Goal: Communication & Community: Answer question/provide support

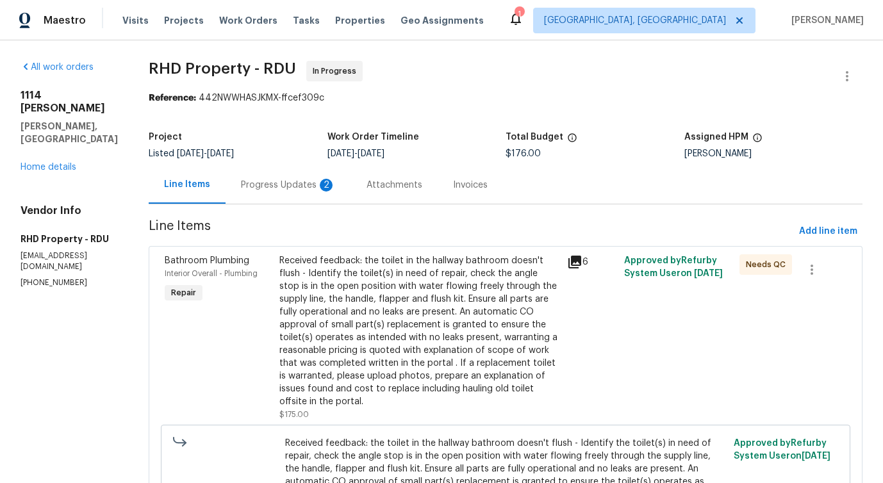
click at [322, 190] on div "Progress Updates 2" at bounding box center [288, 185] width 95 height 13
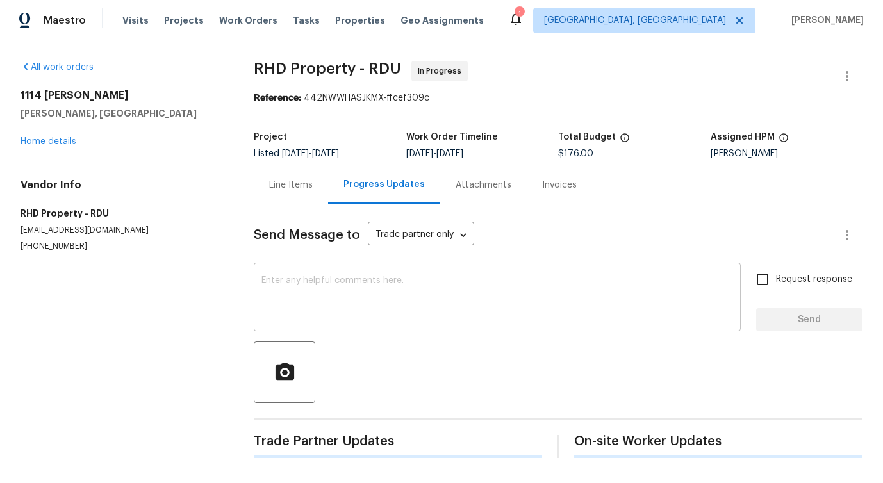
click at [301, 283] on textarea at bounding box center [497, 298] width 472 height 45
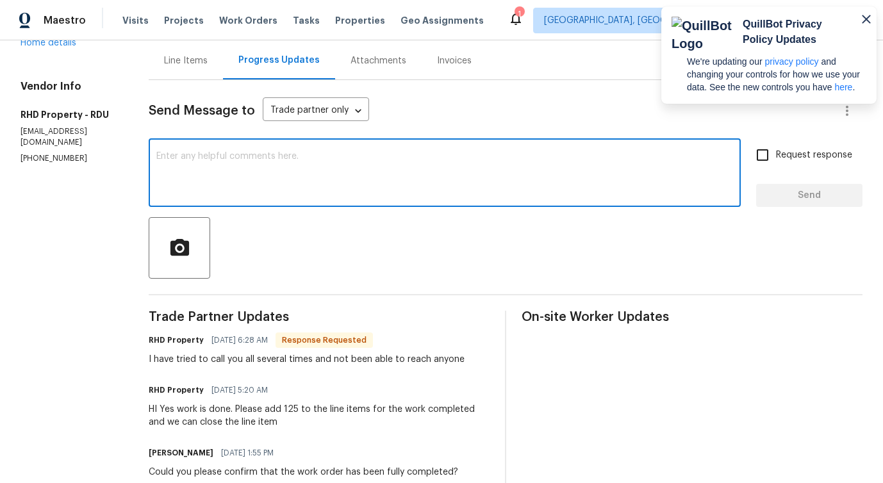
scroll to position [213, 0]
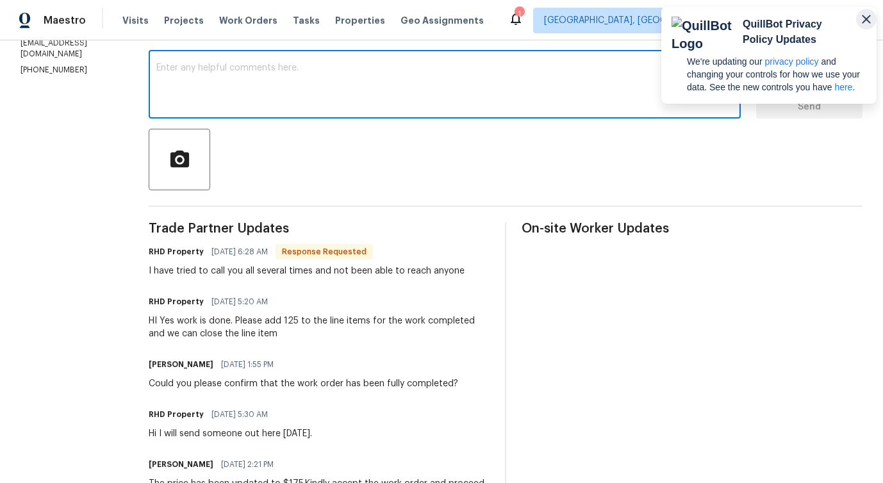
click at [863, 21] on icon "button" at bounding box center [866, 19] width 15 height 15
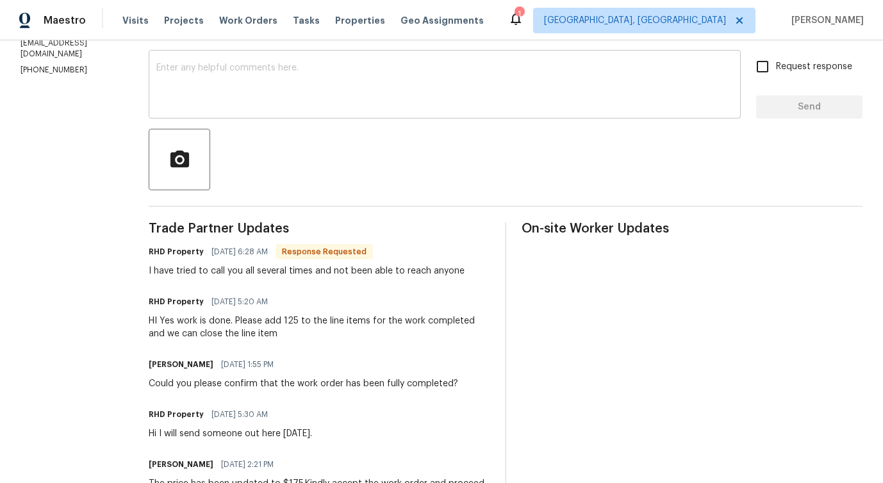
click at [533, 100] on textarea at bounding box center [444, 85] width 577 height 45
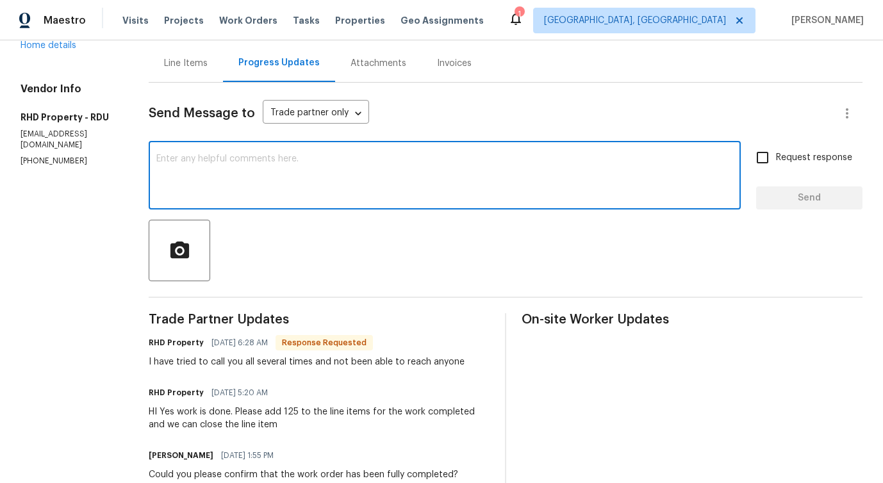
scroll to position [112, 0]
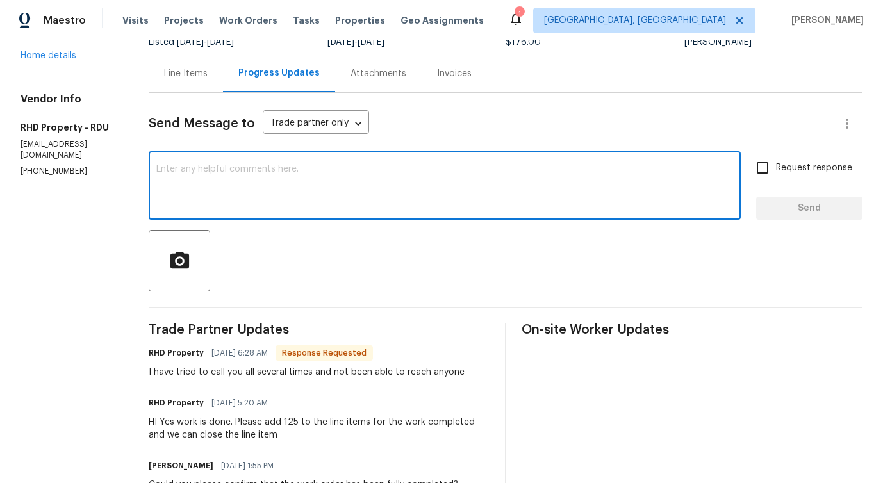
click at [365, 186] on textarea at bounding box center [444, 187] width 577 height 45
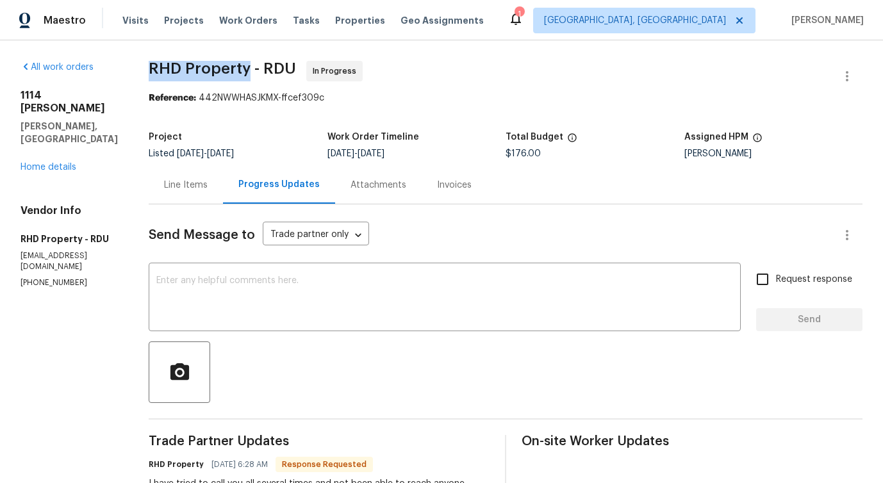
drag, startPoint x: 169, startPoint y: 65, endPoint x: 267, endPoint y: 68, distance: 98.1
click at [267, 68] on span "RHD Property - RDU" at bounding box center [222, 68] width 147 height 15
drag, startPoint x: 284, startPoint y: 65, endPoint x: 313, endPoint y: 65, distance: 29.5
click at [313, 65] on span "RHD Property - RDU In Progress" at bounding box center [490, 76] width 683 height 31
click at [282, 67] on span "RHD Property - RDU" at bounding box center [222, 68] width 147 height 15
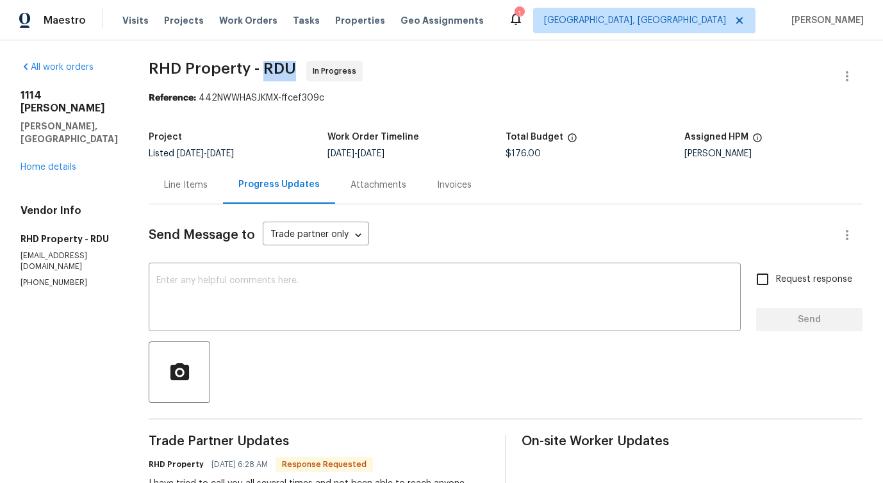
drag, startPoint x: 282, startPoint y: 67, endPoint x: 302, endPoint y: 65, distance: 20.0
click at [296, 65] on span "RHD Property - RDU" at bounding box center [222, 68] width 147 height 15
click at [220, 65] on span "RHD Property - RDU" at bounding box center [222, 68] width 147 height 15
click at [181, 62] on span "RHD Property - RDU" at bounding box center [222, 68] width 147 height 15
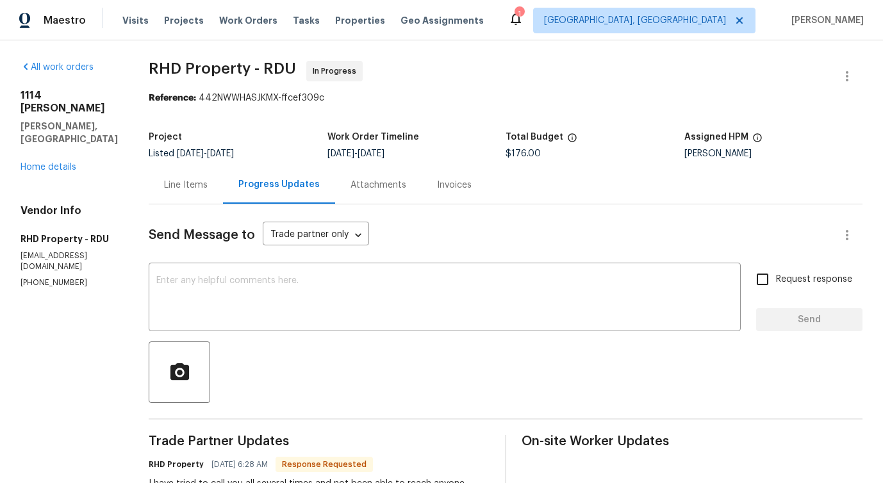
click at [181, 62] on span "RHD Property - RDU" at bounding box center [222, 68] width 147 height 15
click at [240, 62] on span "RHD Property - RDU" at bounding box center [222, 68] width 147 height 15
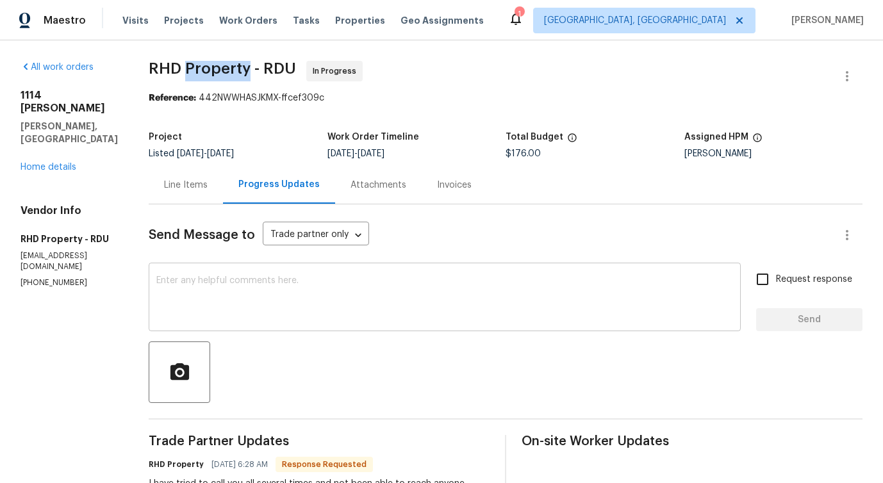
click at [254, 315] on textarea at bounding box center [444, 298] width 577 height 45
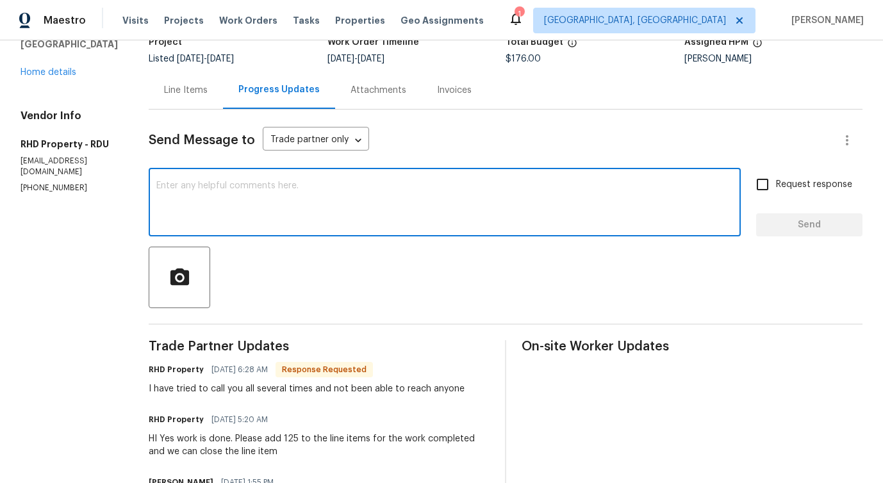
scroll to position [178, 0]
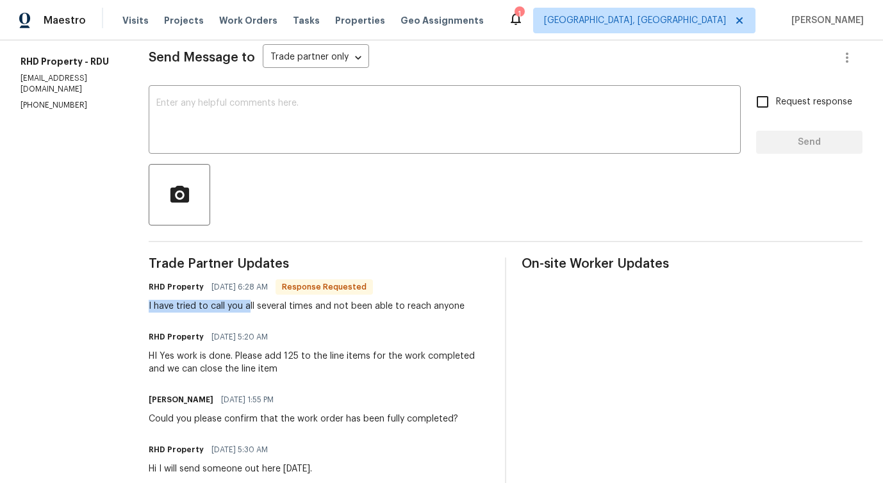
drag, startPoint x: 166, startPoint y: 312, endPoint x: 267, endPoint y: 311, distance: 101.3
click at [267, 311] on div "All work orders 1114 Noor Ln Fuquay Varina, NC 27526 Home details Vendor Info R…" at bounding box center [441, 351] width 883 height 977
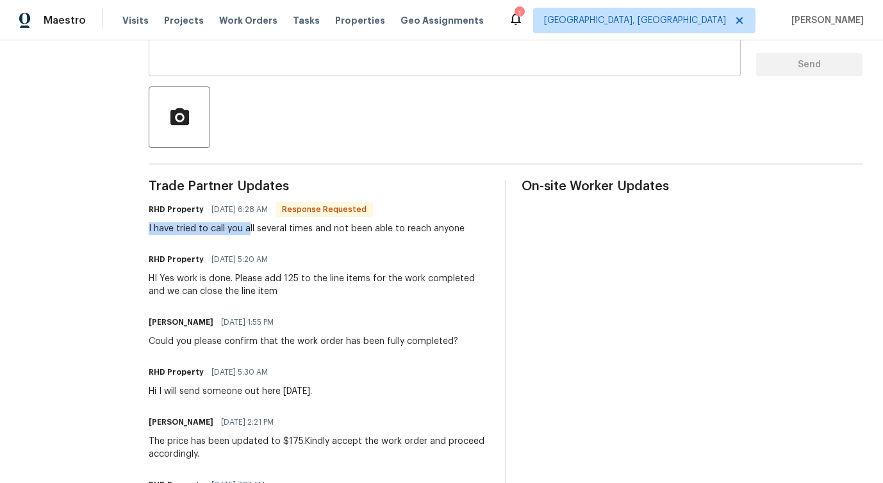
scroll to position [257, 0]
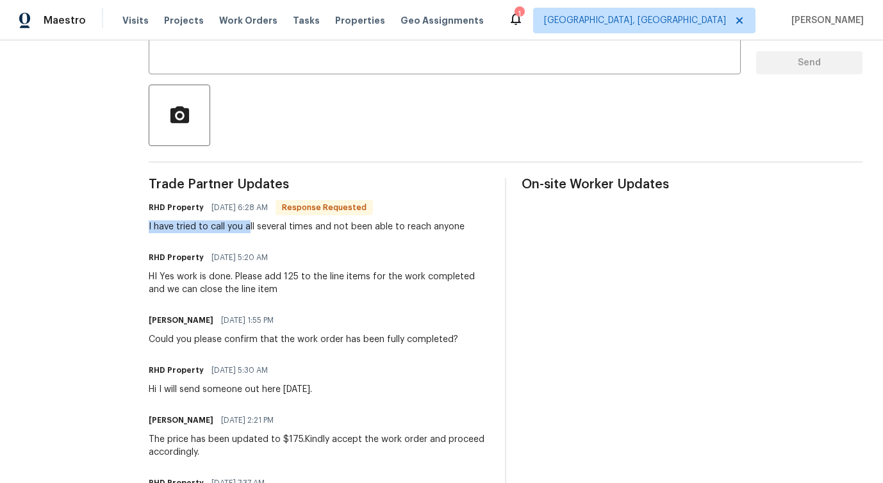
click at [192, 238] on div "Trade Partner Updates RHD Property 10/07/2025 6:28 AM Response Requested I have…" at bounding box center [319, 458] width 341 height 561
click at [167, 224] on div "All work orders 1114 Noor Ln Fuquay Varina, NC 27526 Home details Vendor Info R…" at bounding box center [441, 271] width 883 height 977
drag, startPoint x: 168, startPoint y: 228, endPoint x: 213, endPoint y: 227, distance: 44.9
click at [213, 227] on div "All work orders 1114 Noor Ln Fuquay Varina, NC 27526 Home details Vendor Info R…" at bounding box center [441, 271] width 883 height 977
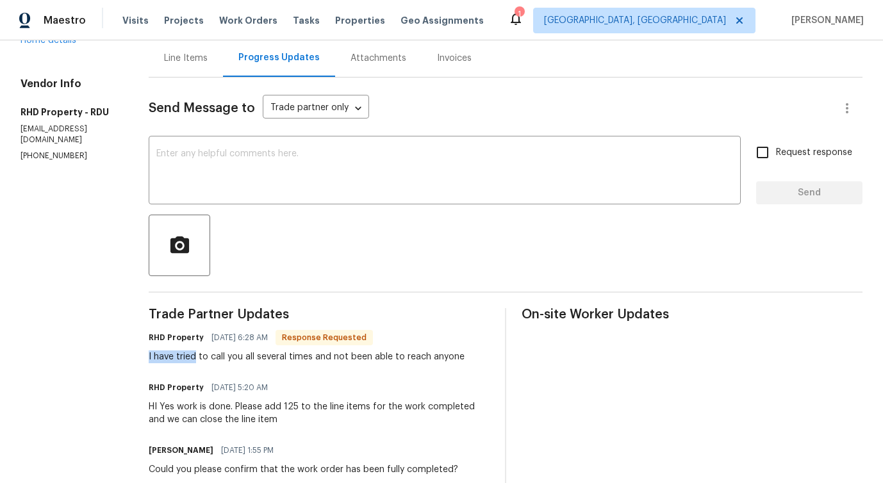
scroll to position [125, 0]
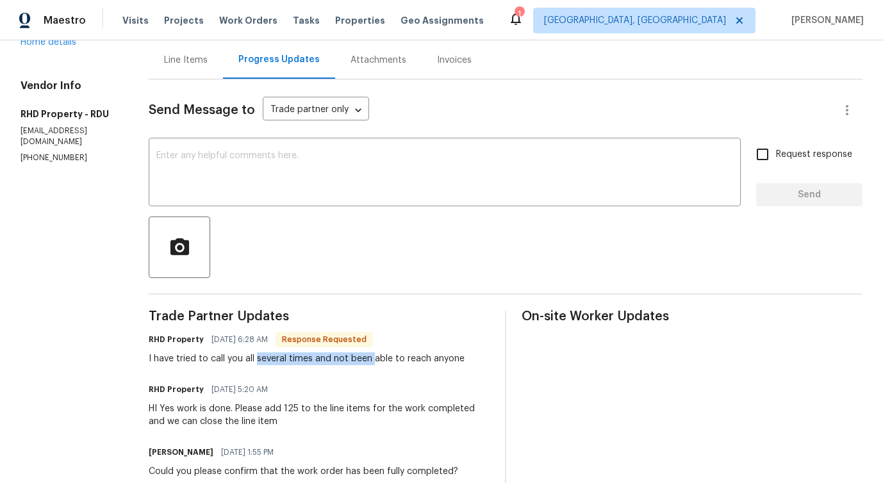
drag, startPoint x: 277, startPoint y: 360, endPoint x: 392, endPoint y: 360, distance: 115.4
click at [392, 360] on div "I have tried to call you all several times and not been able to reach anyone" at bounding box center [307, 358] width 316 height 13
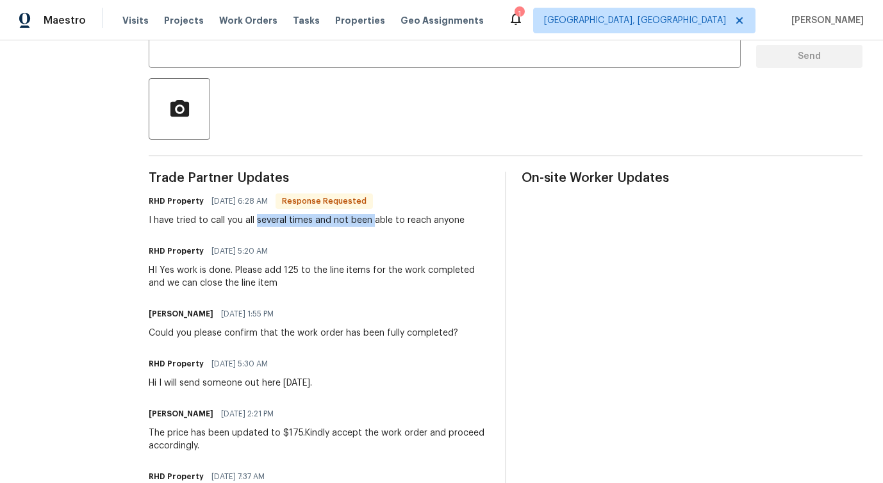
scroll to position [260, 0]
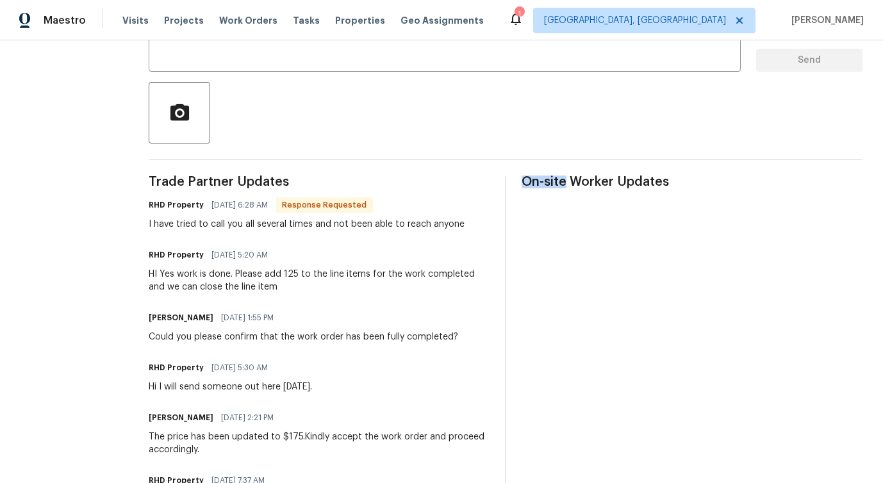
drag, startPoint x: 533, startPoint y: 180, endPoint x: 575, endPoint y: 180, distance: 42.3
click at [575, 180] on span "On-site Worker Updates" at bounding box center [692, 182] width 341 height 13
drag, startPoint x: 582, startPoint y: 181, endPoint x: 625, endPoint y: 184, distance: 43.7
click at [625, 184] on span "On-site Worker Updates" at bounding box center [692, 182] width 341 height 13
click at [608, 185] on span "On-site Worker Updates" at bounding box center [692, 182] width 341 height 13
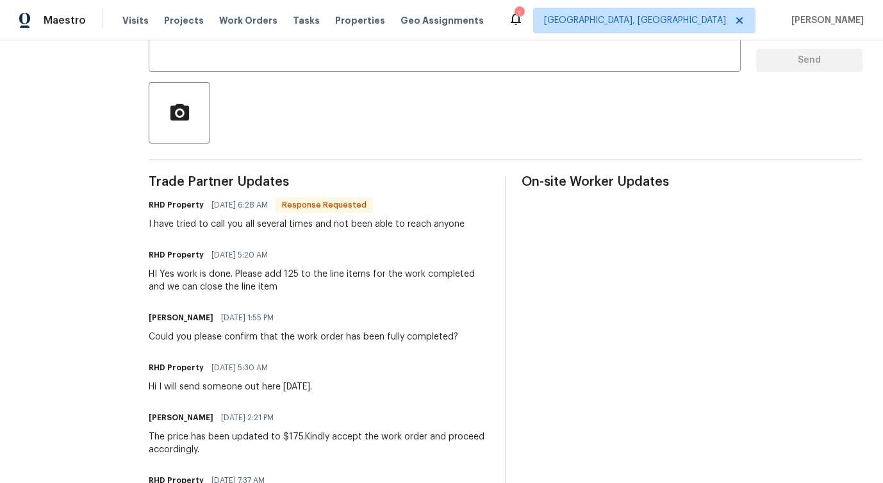
click at [604, 185] on span "On-site Worker Updates" at bounding box center [692, 182] width 341 height 13
drag, startPoint x: 629, startPoint y: 184, endPoint x: 680, endPoint y: 186, distance: 51.3
click at [681, 186] on span "On-site Worker Updates" at bounding box center [692, 182] width 341 height 13
drag, startPoint x: 533, startPoint y: 186, endPoint x: 660, endPoint y: 203, distance: 128.7
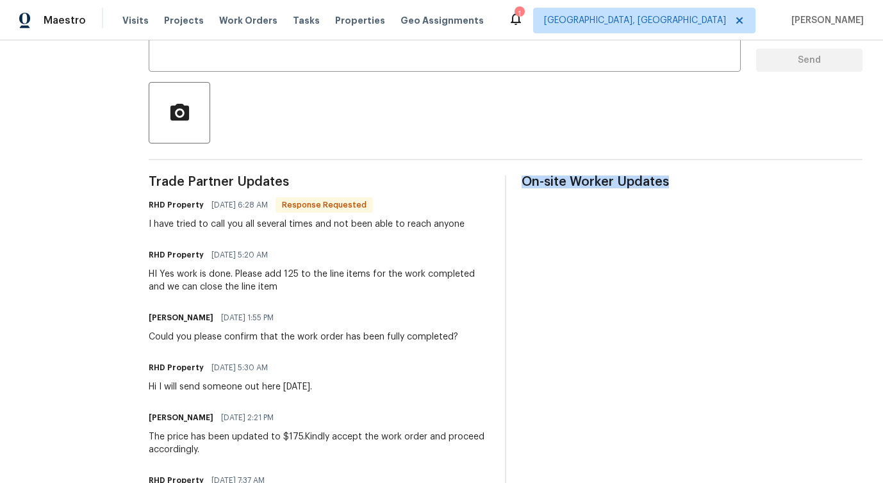
click at [661, 203] on div "On-site Worker Updates" at bounding box center [692, 456] width 341 height 561
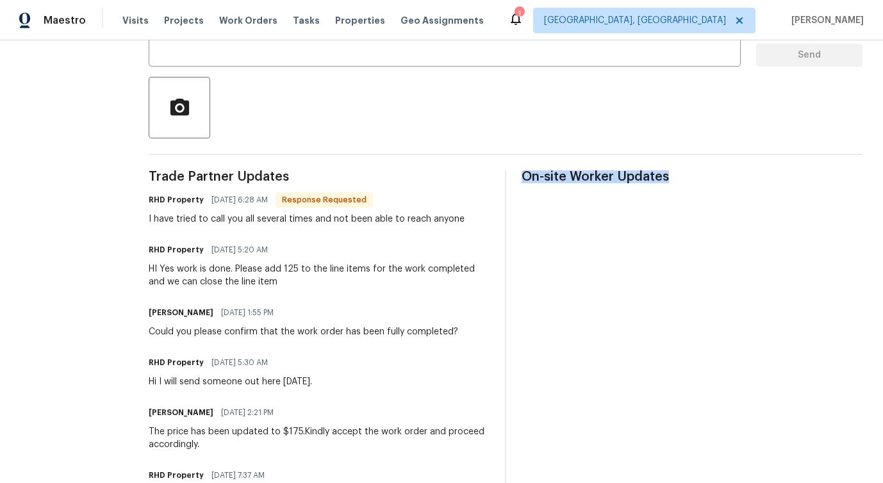
scroll to position [260, 0]
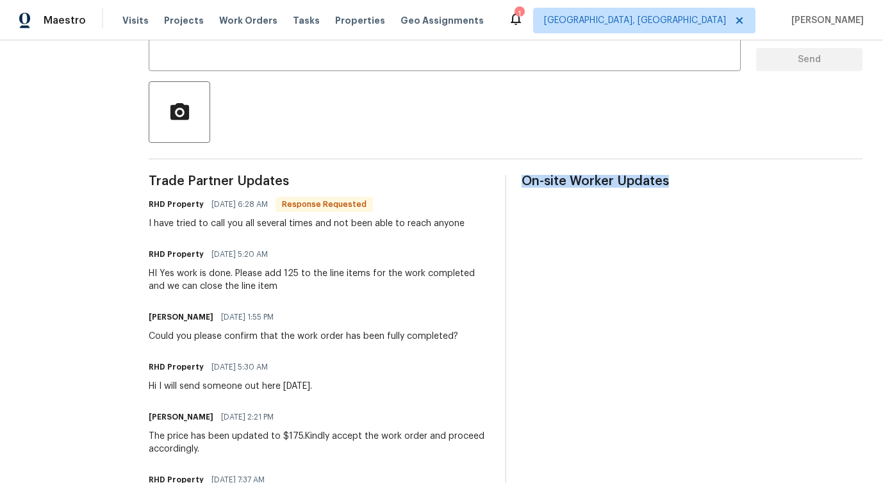
click at [377, 224] on div "I have tried to call you all several times and not been able to reach anyone" at bounding box center [307, 223] width 316 height 13
click at [323, 224] on div "I have tried to call you all several times and not been able to reach anyone" at bounding box center [307, 223] width 316 height 13
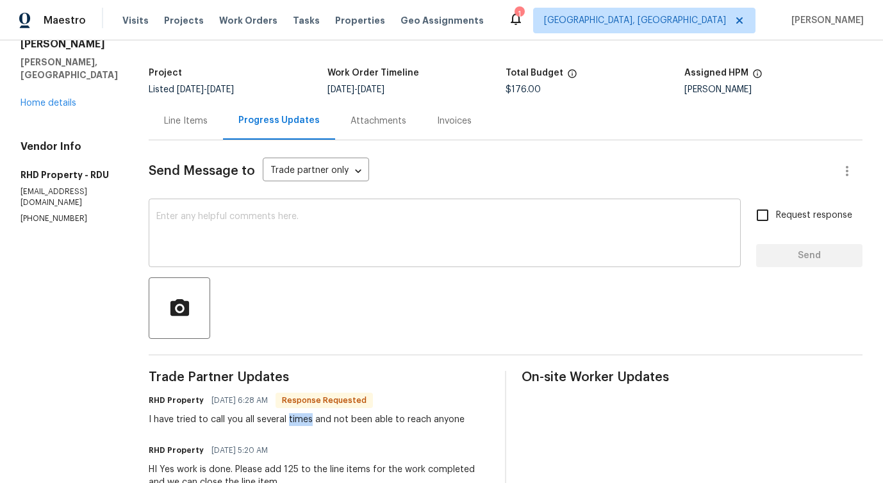
click at [334, 238] on textarea at bounding box center [444, 234] width 577 height 45
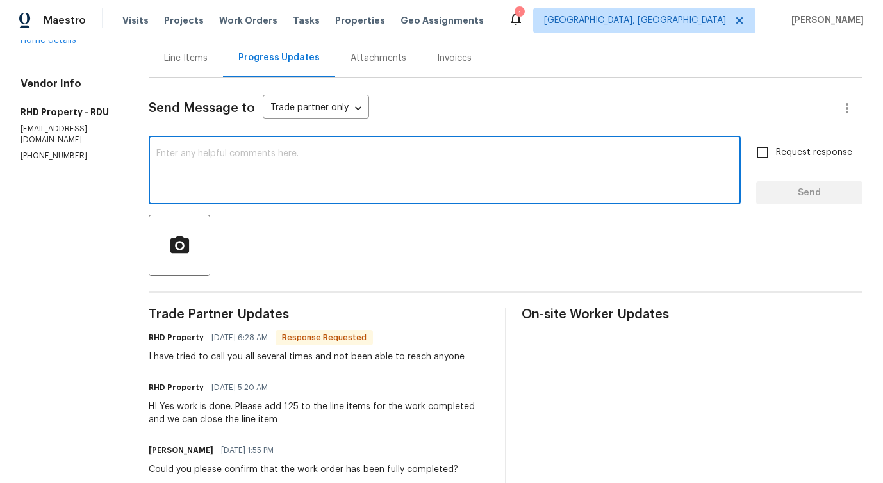
scroll to position [126, 0]
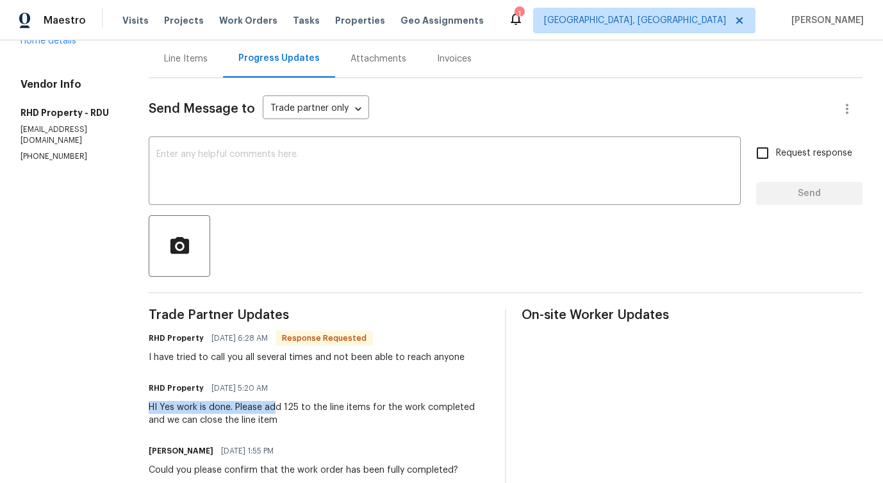
drag, startPoint x: 165, startPoint y: 407, endPoint x: 291, endPoint y: 413, distance: 125.8
click at [292, 413] on div "All work orders 1114 Noor Ln Fuquay Varina, NC 27526 Home details Vendor Info R…" at bounding box center [441, 402] width 883 height 977
click at [253, 410] on div "HI Yes work is done. Please add 125 to the line items for the work completed an…" at bounding box center [319, 414] width 341 height 26
click at [268, 408] on div "HI Yes work is done. Please add 125 to the line items for the work completed an…" at bounding box center [319, 414] width 341 height 26
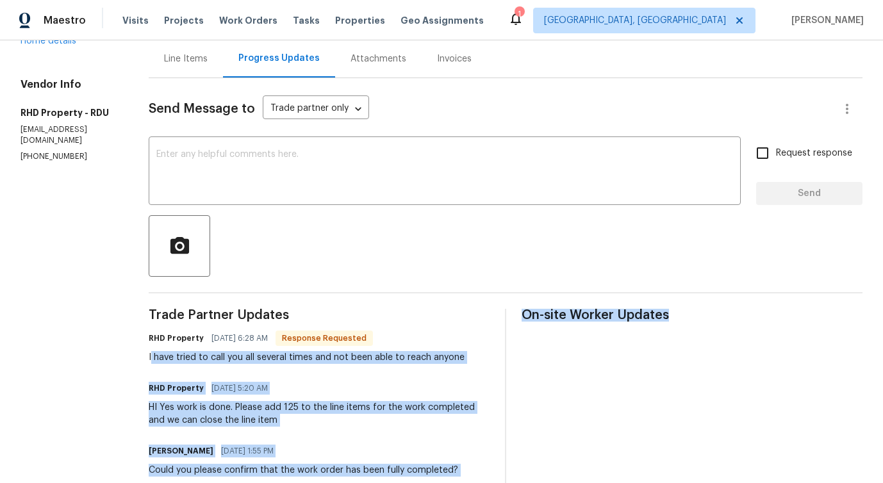
drag, startPoint x: 170, startPoint y: 358, endPoint x: 529, endPoint y: 357, distance: 358.9
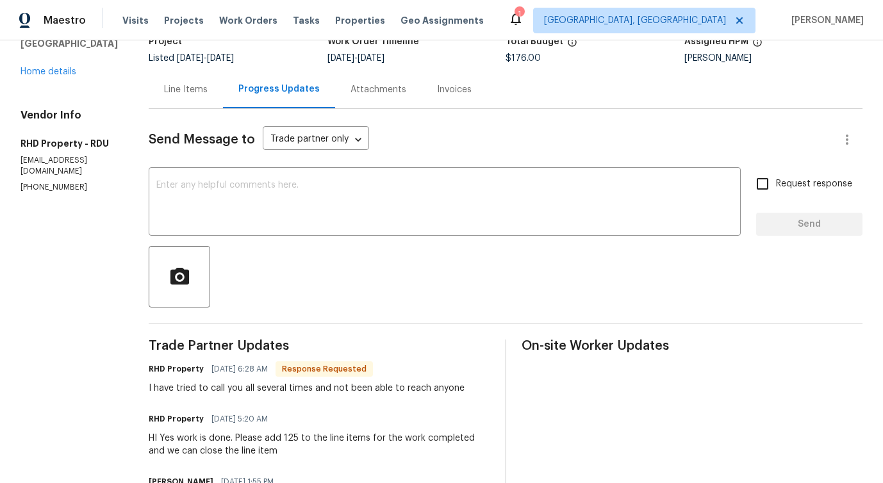
scroll to position [98, 0]
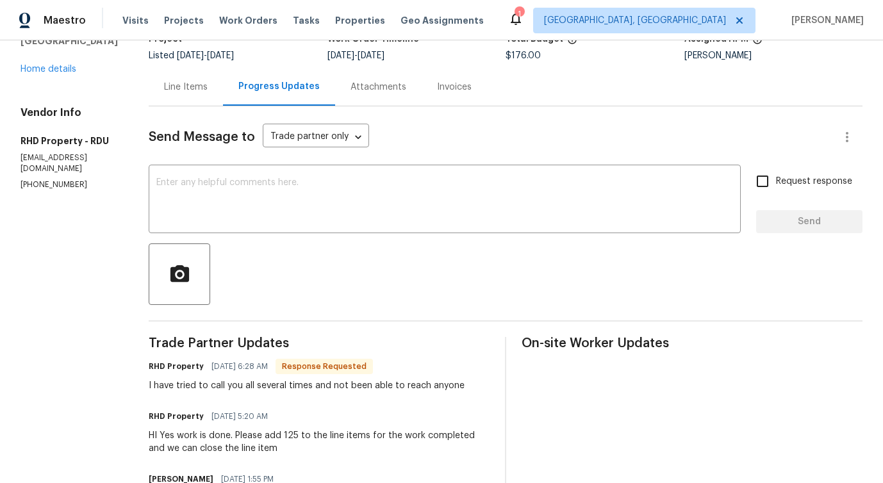
click at [200, 101] on div "Line Items" at bounding box center [186, 87] width 74 height 38
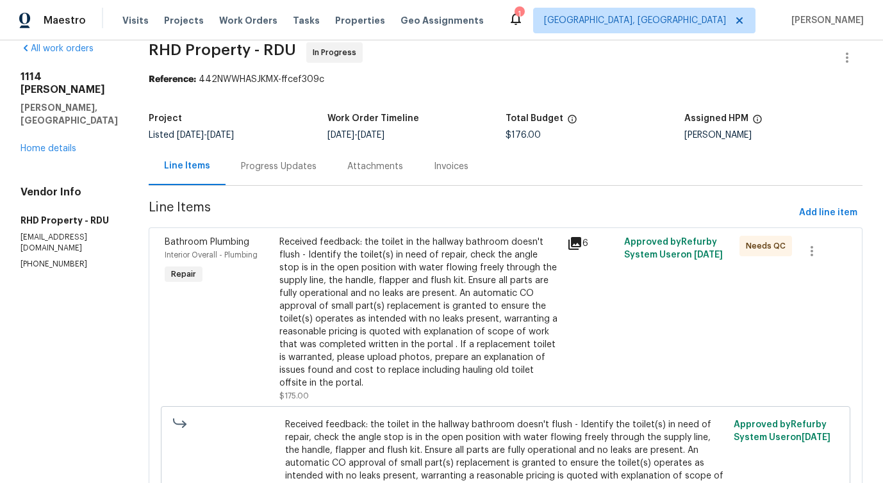
scroll to position [14, 0]
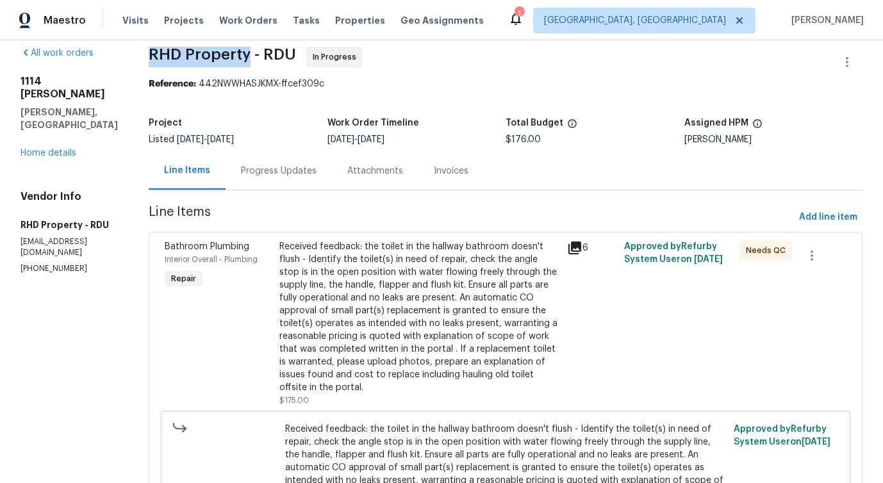
drag, startPoint x: 171, startPoint y: 53, endPoint x: 268, endPoint y: 54, distance: 96.8
click at [268, 54] on span "RHD Property - RDU" at bounding box center [222, 54] width 147 height 15
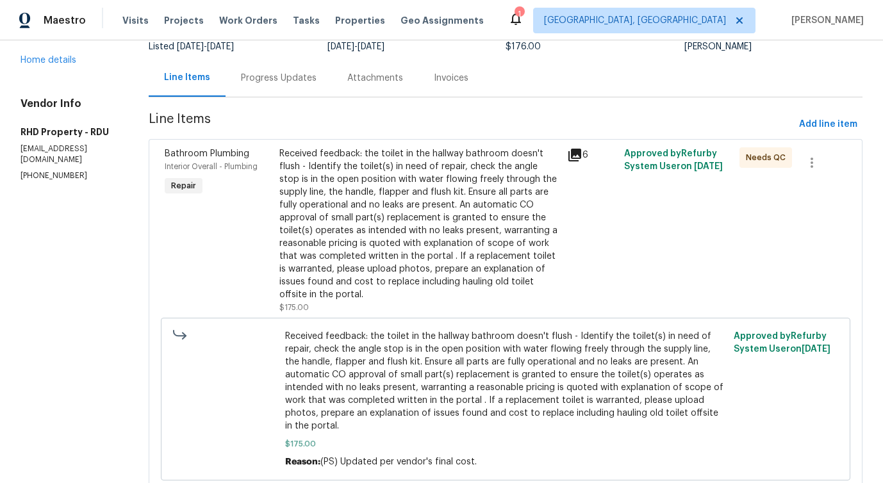
scroll to position [0, 0]
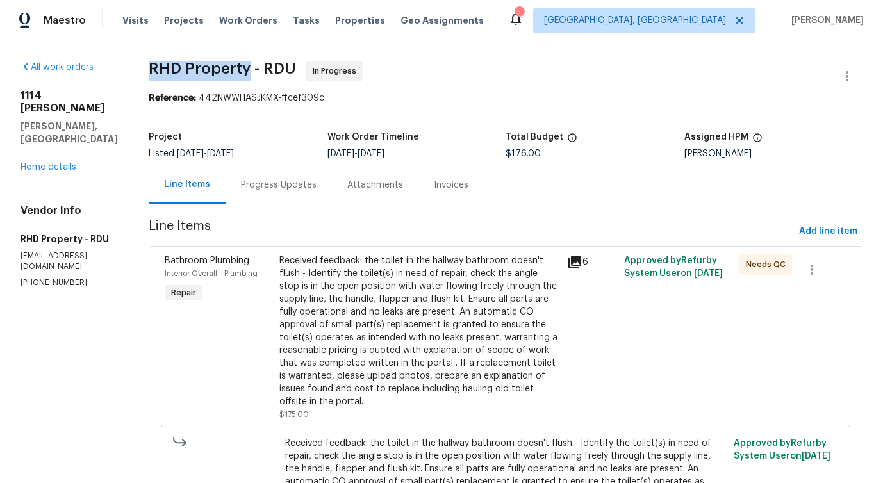
click at [311, 172] on div "Progress Updates" at bounding box center [279, 185] width 106 height 38
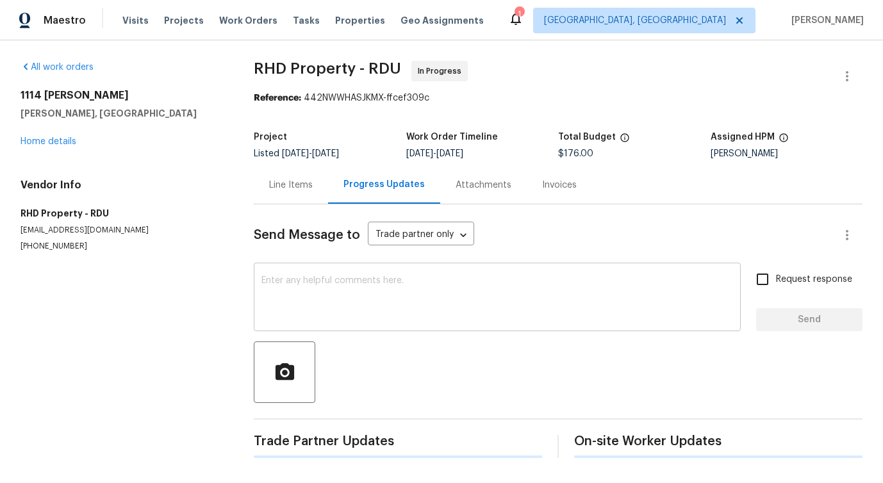
click at [345, 310] on textarea at bounding box center [497, 298] width 472 height 45
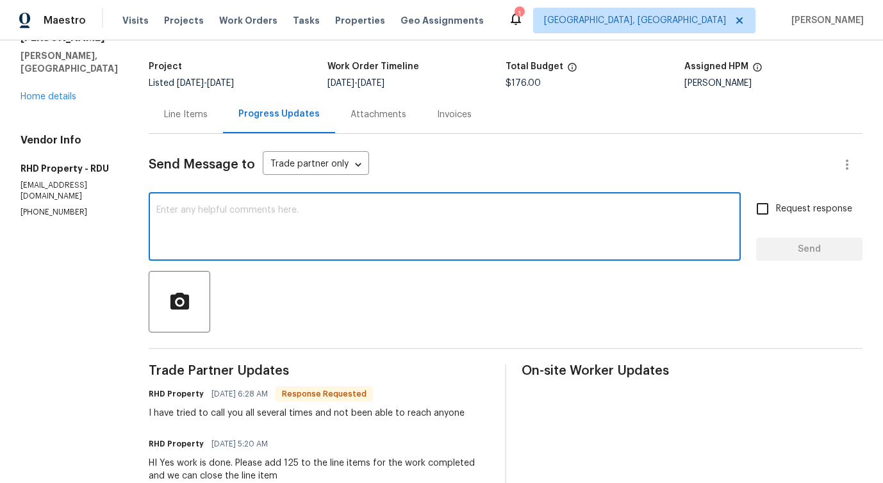
scroll to position [152, 0]
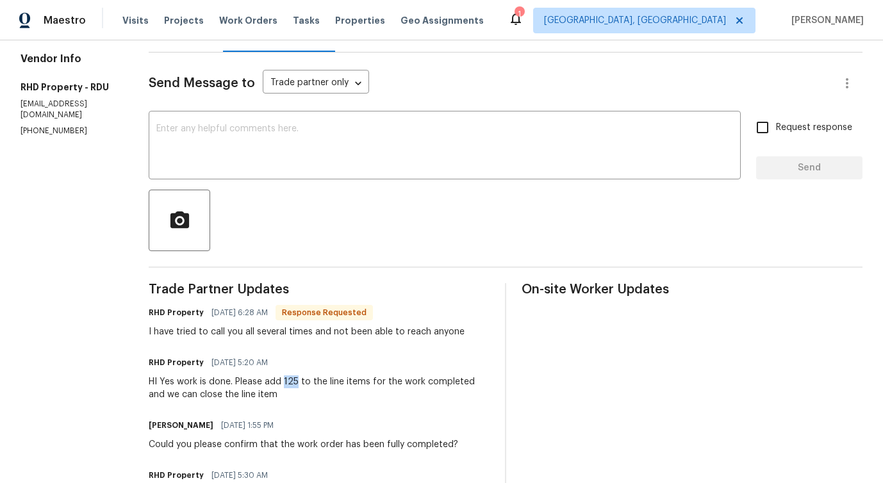
drag, startPoint x: 303, startPoint y: 381, endPoint x: 315, endPoint y: 383, distance: 11.7
click at [315, 383] on div "HI Yes work is done. Please add 125 to the line items for the work completed an…" at bounding box center [319, 389] width 341 height 26
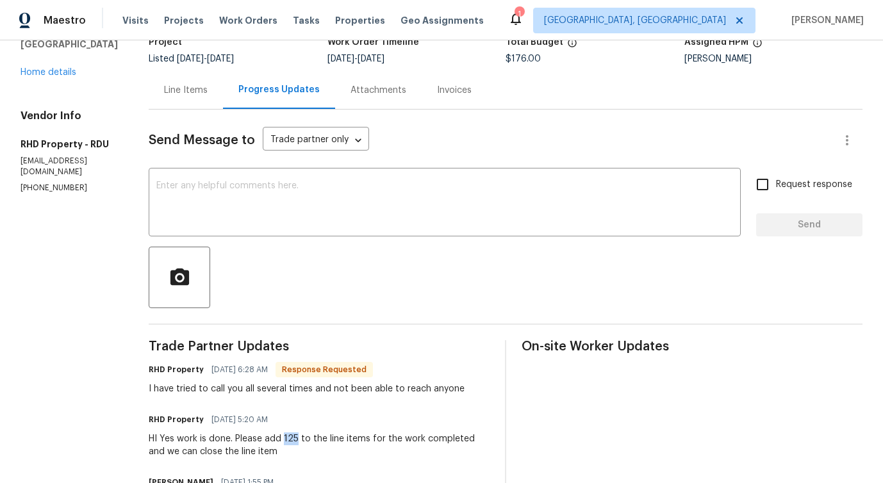
scroll to position [95, 0]
click at [208, 91] on div "Line Items" at bounding box center [186, 89] width 44 height 13
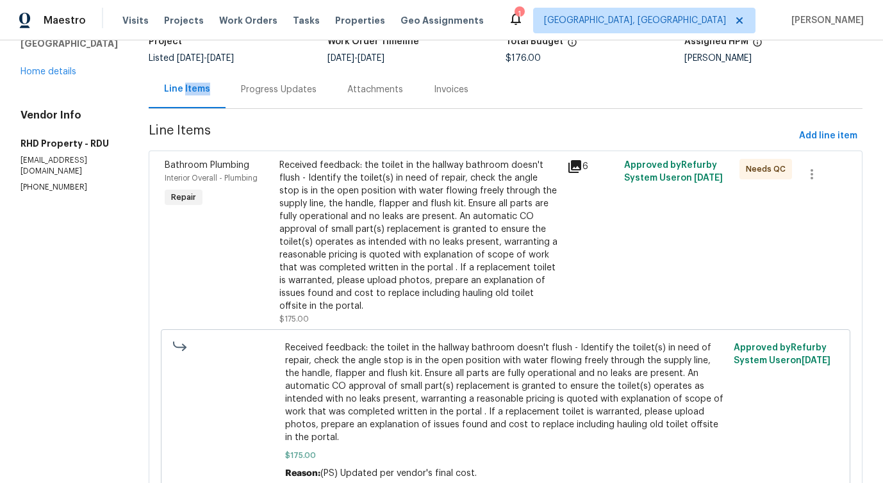
click at [416, 220] on div "Received feedback: the toilet in the hallway bathroom doesn't flush - Identify …" at bounding box center [418, 236] width 279 height 154
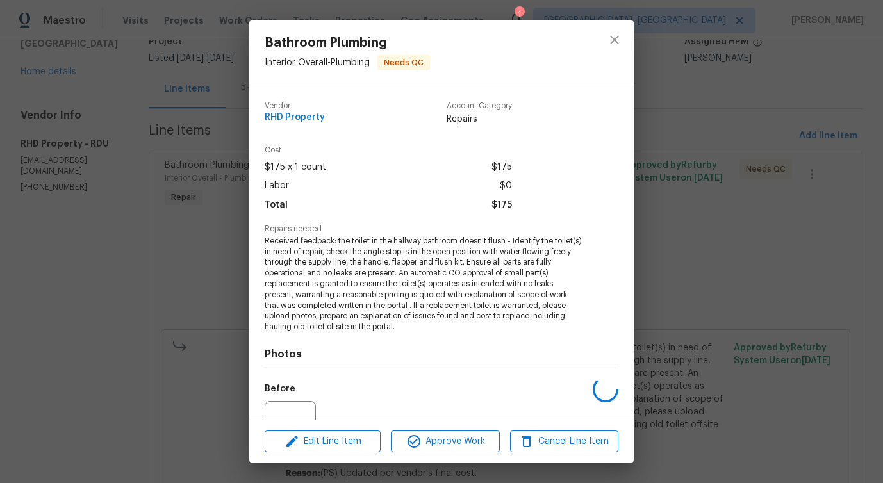
scroll to position [129, 0]
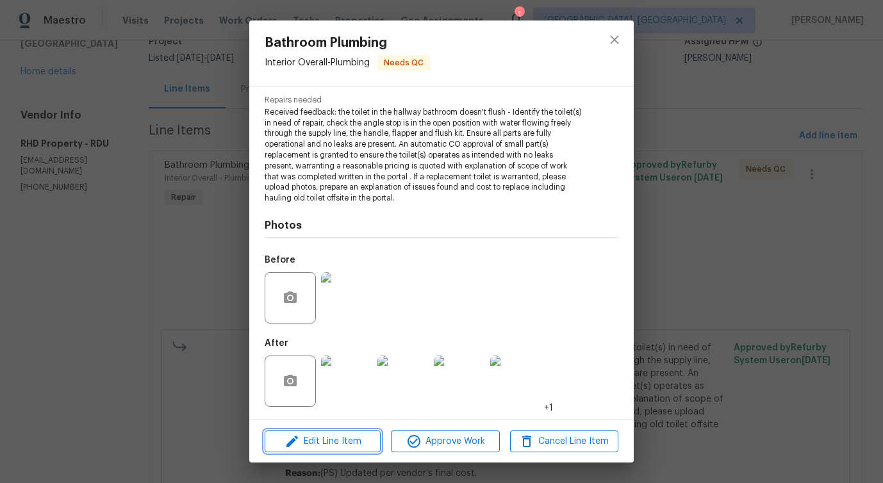
click at [343, 441] on span "Edit Line Item" at bounding box center [323, 442] width 108 height 16
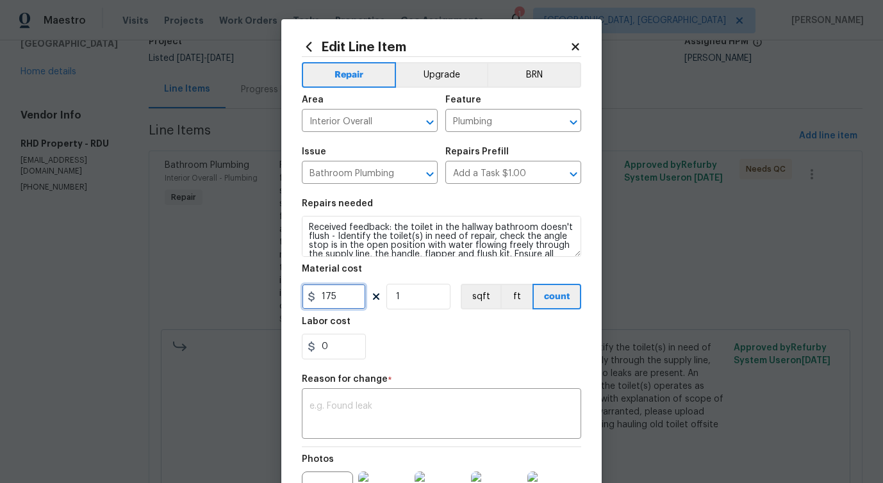
click at [332, 299] on input "175" at bounding box center [334, 297] width 64 height 26
type input "300"
click at [363, 415] on textarea at bounding box center [442, 415] width 264 height 27
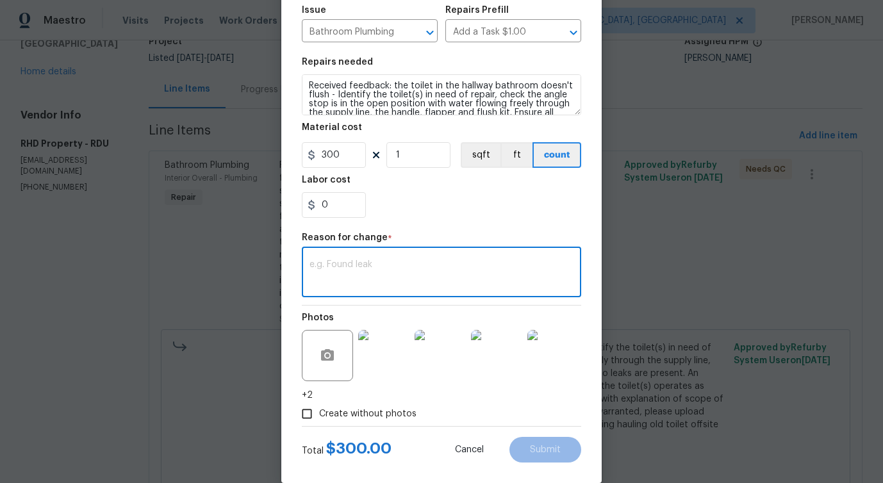
scroll to position [155, 0]
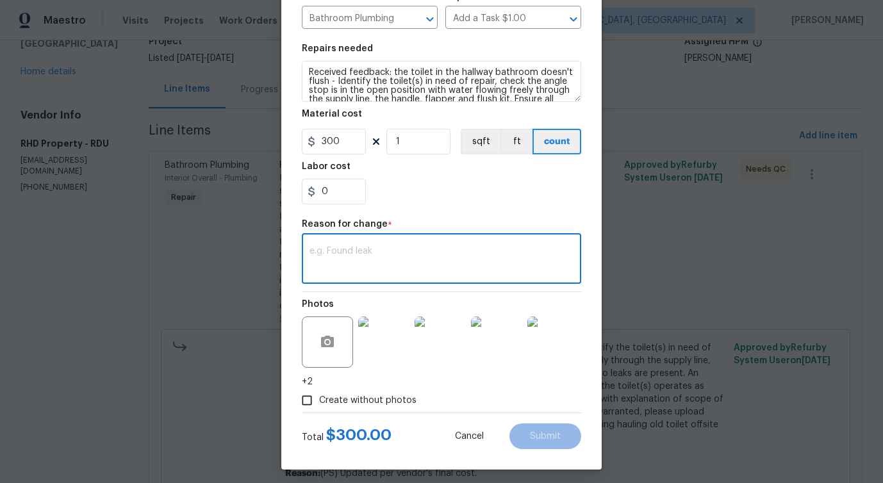
click at [361, 255] on textarea at bounding box center [442, 260] width 264 height 27
paste textarea "(PS) Updated per vendor's final cost."
click at [312, 249] on textarea "(PS) Updated per vendor's final cost." at bounding box center [442, 260] width 264 height 27
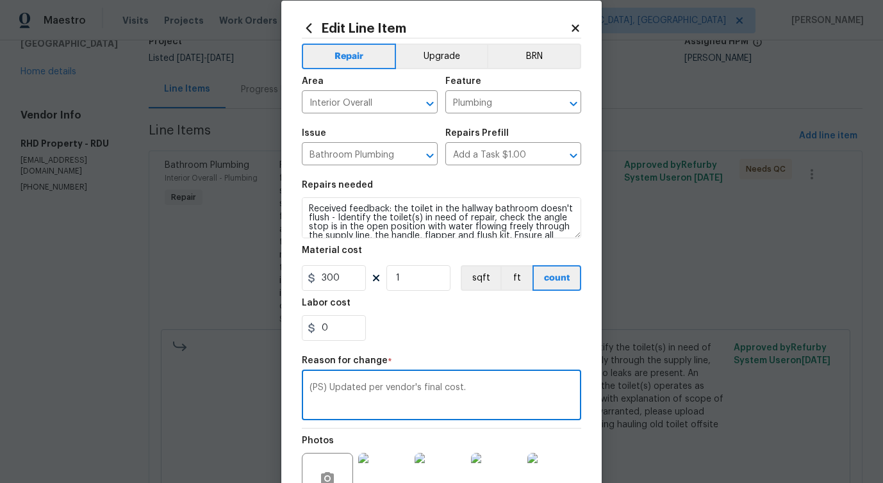
scroll to position [161, 0]
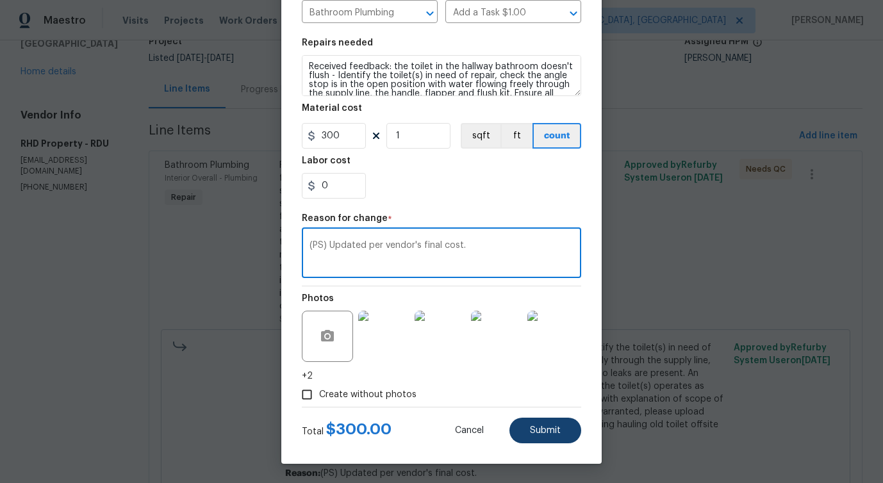
type textarea "(PS) Updated per vendor's final cost."
click at [544, 427] on span "Submit" at bounding box center [545, 431] width 31 height 10
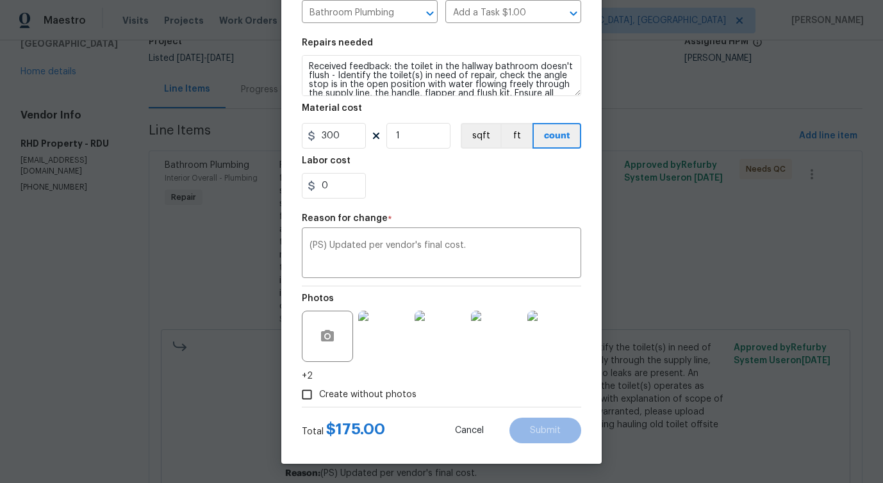
type input "175"
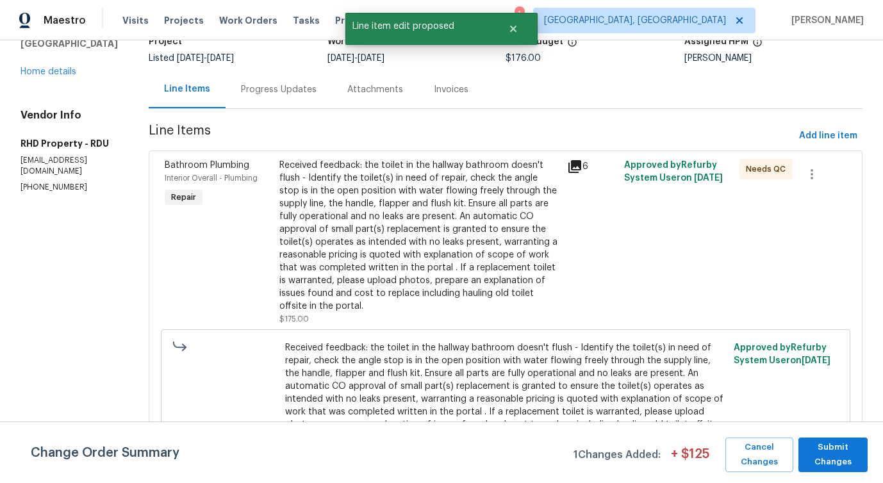
scroll to position [0, 0]
click at [844, 458] on span "Submit Changes" at bounding box center [833, 454] width 56 height 29
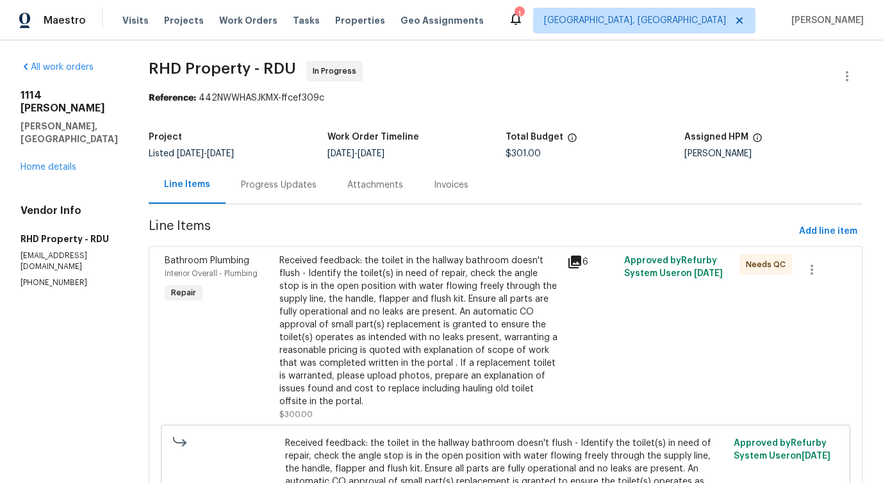
click at [465, 347] on div "Received feedback: the toilet in the hallway bathroom doesn't flush - Identify …" at bounding box center [418, 331] width 279 height 154
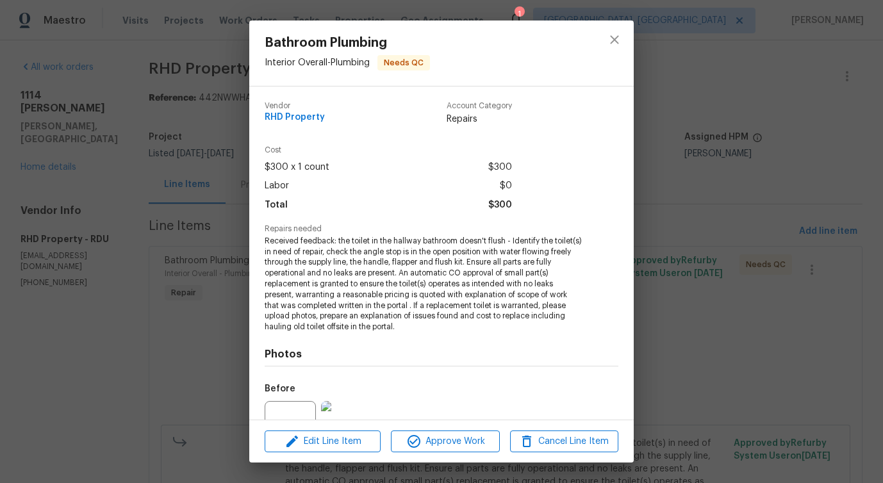
scroll to position [129, 0]
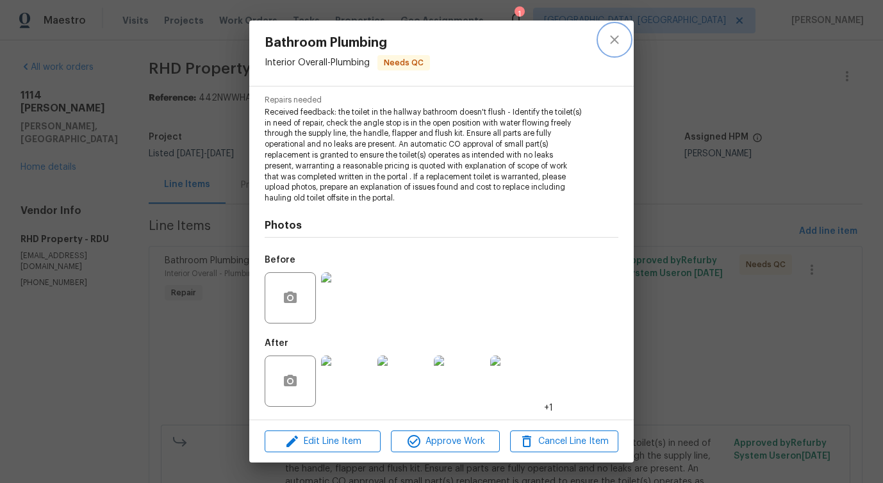
click at [624, 42] on button "close" at bounding box center [614, 39] width 31 height 31
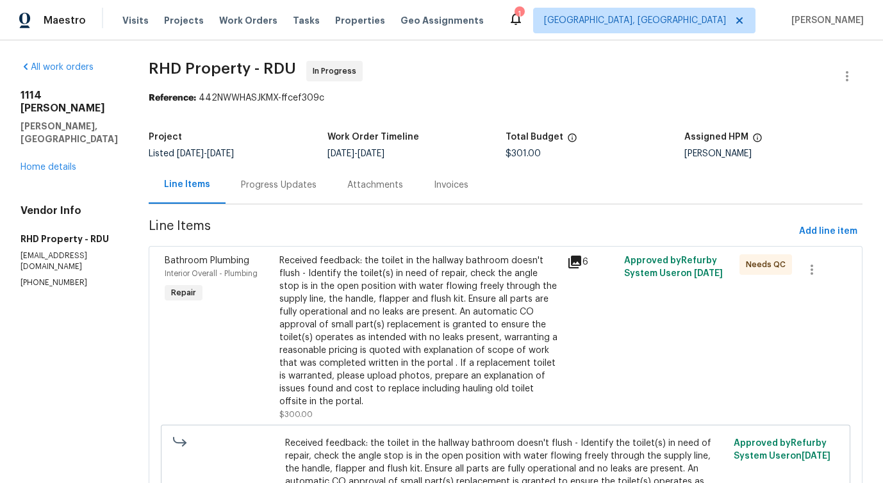
scroll to position [395, 0]
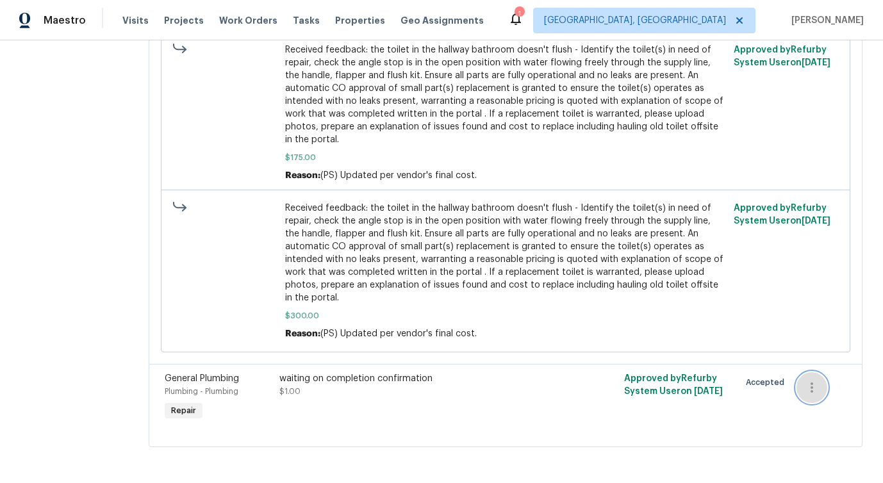
click at [812, 383] on icon "button" at bounding box center [811, 387] width 15 height 15
click at [825, 388] on li "Cancel" at bounding box center [823, 387] width 49 height 21
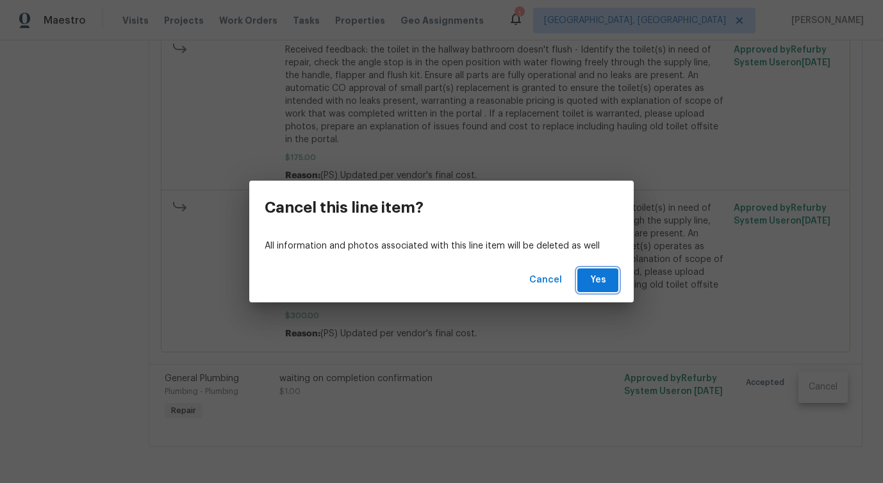
click at [609, 283] on button "Yes" at bounding box center [597, 281] width 41 height 24
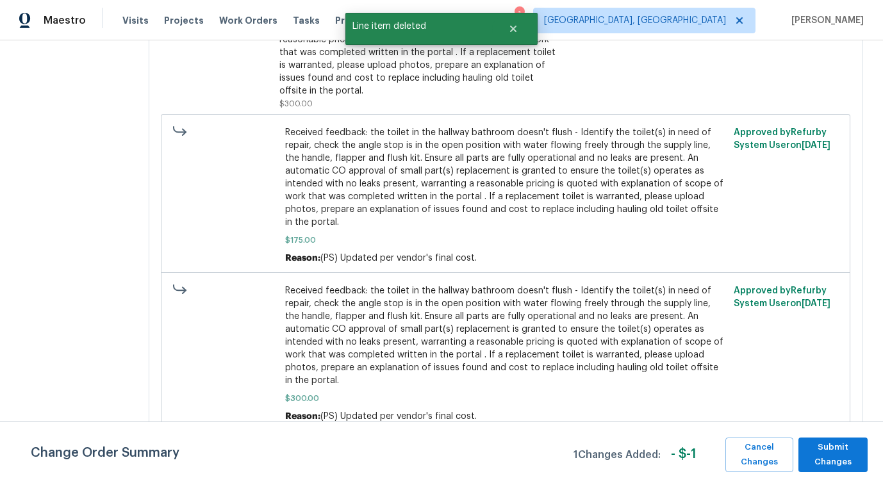
scroll to position [311, 0]
click at [832, 455] on span "Submit Changes" at bounding box center [833, 454] width 56 height 29
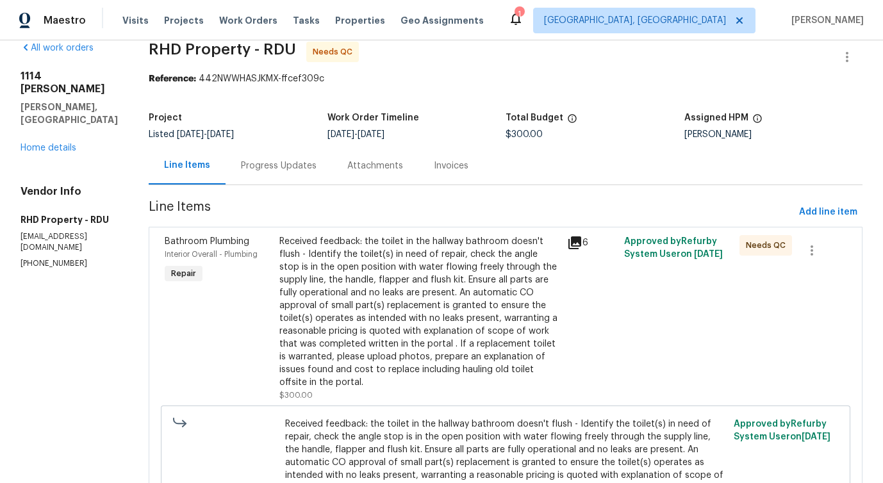
scroll to position [0, 0]
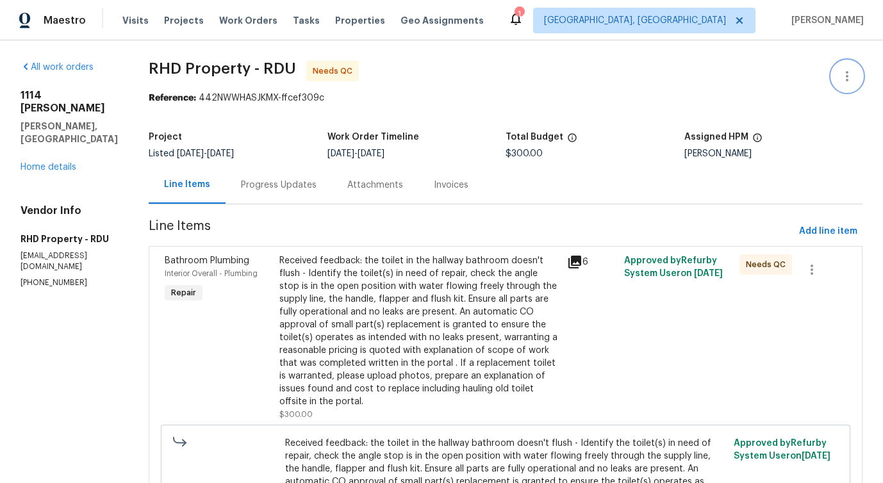
click at [849, 71] on icon "button" at bounding box center [847, 76] width 15 height 15
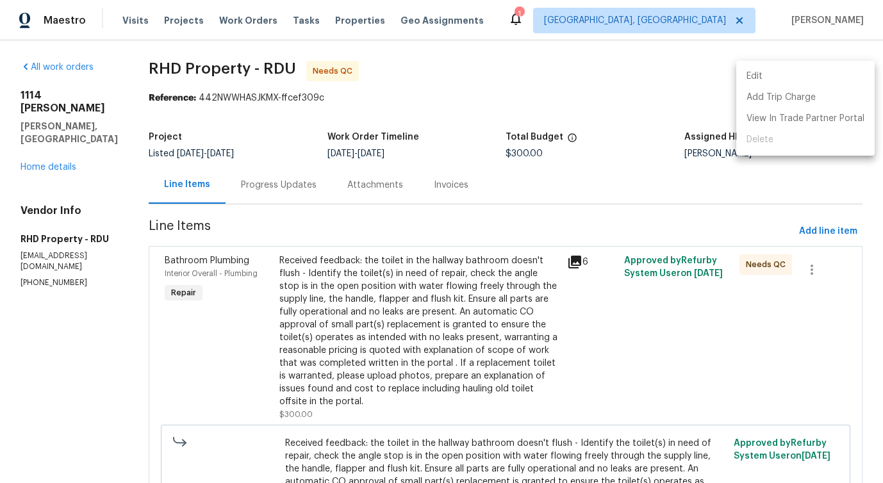
click at [799, 70] on li "Edit" at bounding box center [805, 76] width 138 height 21
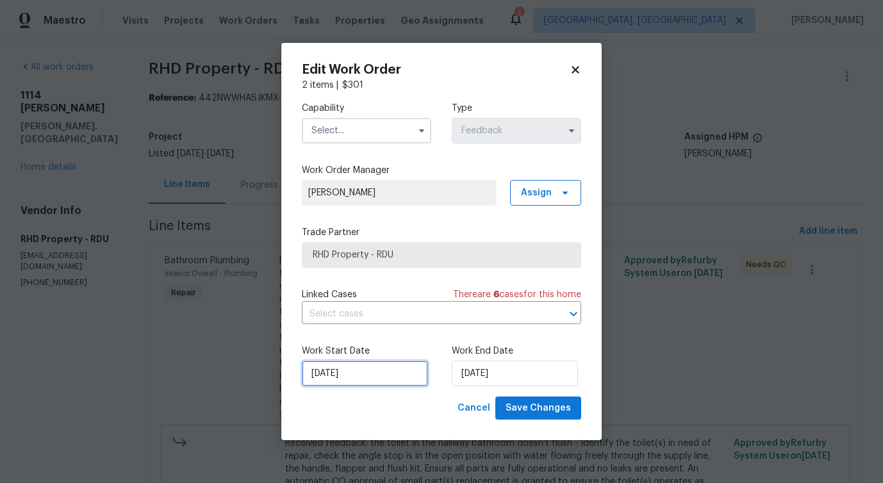
click at [341, 372] on input "10/2/2025" at bounding box center [365, 374] width 126 height 26
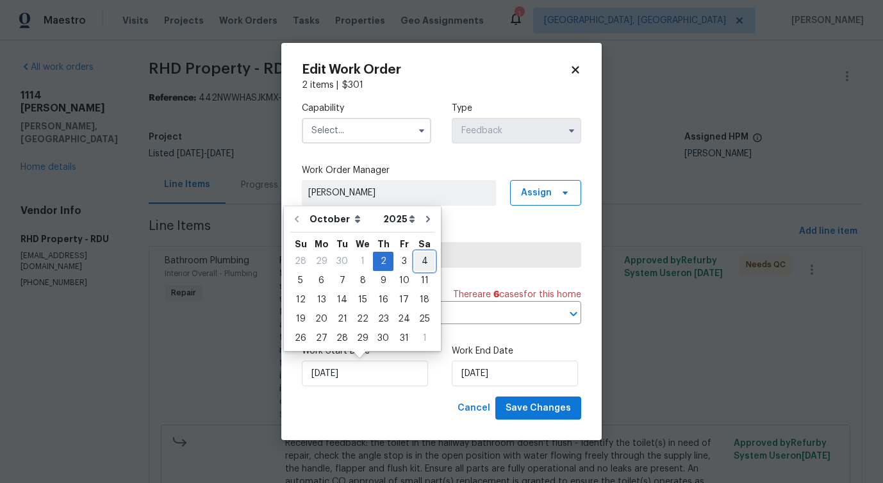
click at [420, 264] on div "4" at bounding box center [425, 262] width 20 height 18
type input "[DATE]"
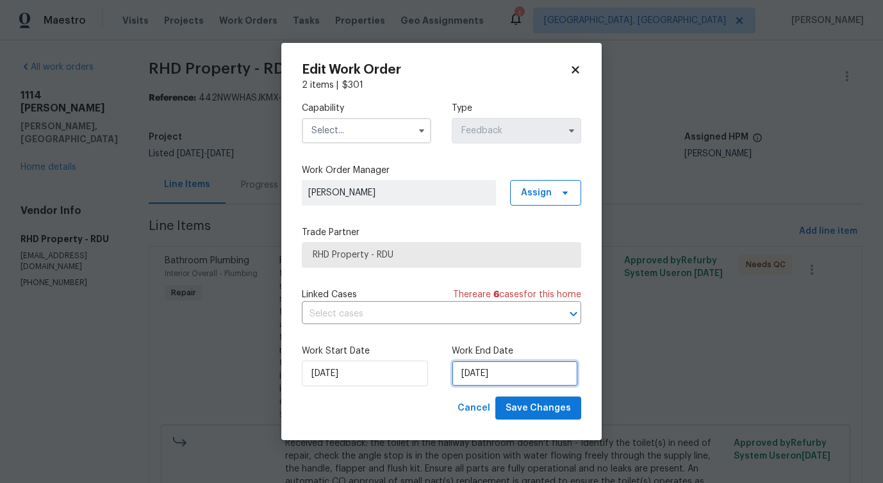
click at [480, 372] on input "[DATE]" at bounding box center [515, 374] width 126 height 26
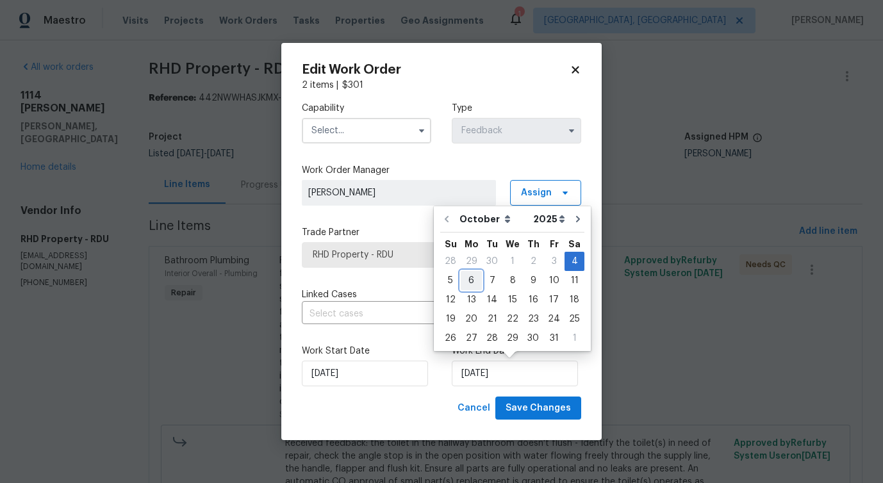
click at [468, 279] on div "6" at bounding box center [471, 281] width 21 height 18
type input "[DATE]"
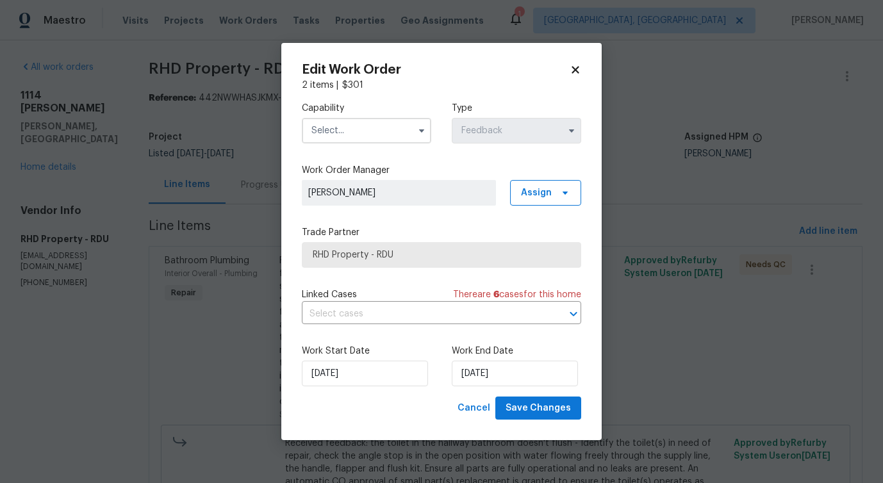
click at [355, 125] on input "text" at bounding box center [366, 131] width 129 height 26
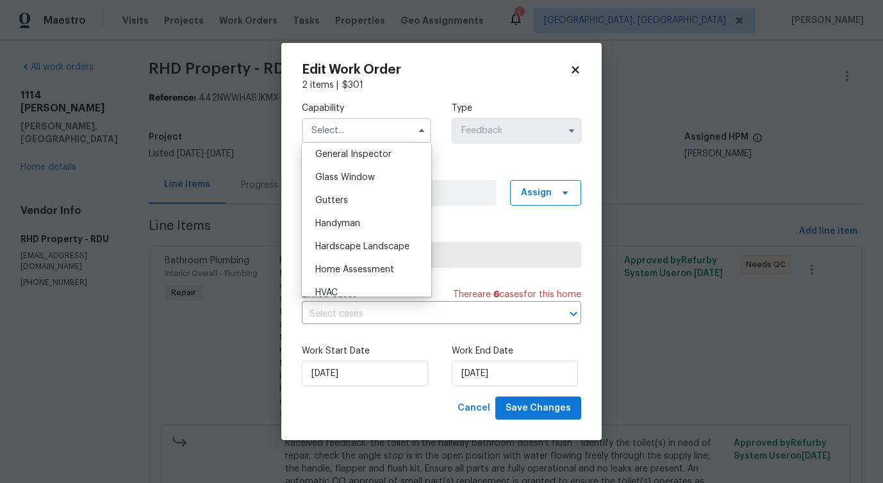
scroll to position [654, 0]
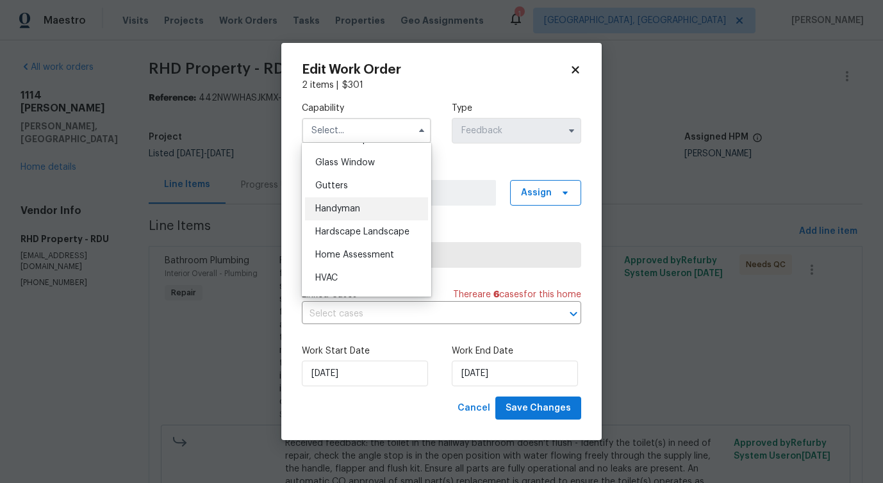
click at [344, 208] on span "Handyman" at bounding box center [337, 208] width 45 height 9
type input "Handyman"
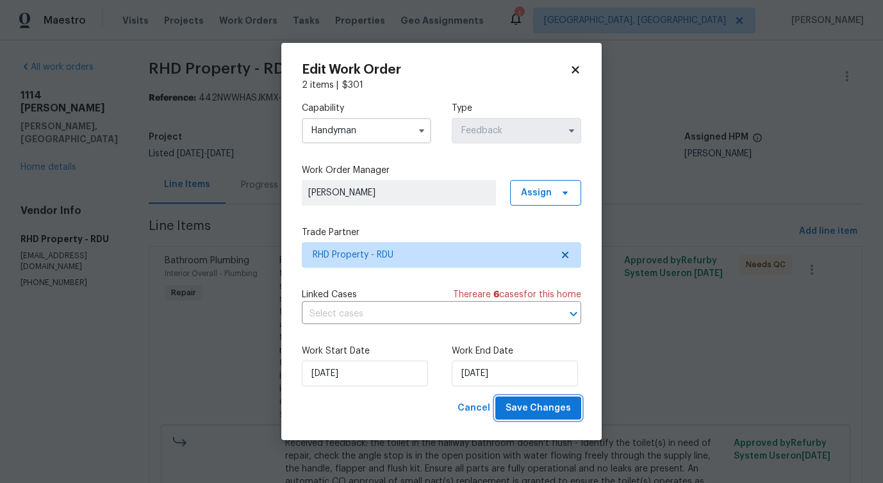
click at [534, 409] on span "Save Changes" at bounding box center [538, 409] width 65 height 16
click at [35, 335] on body "Maestro Visits Projects Work Orders Tasks Properties Geo Assignments 1 Detroit,…" at bounding box center [441, 241] width 883 height 483
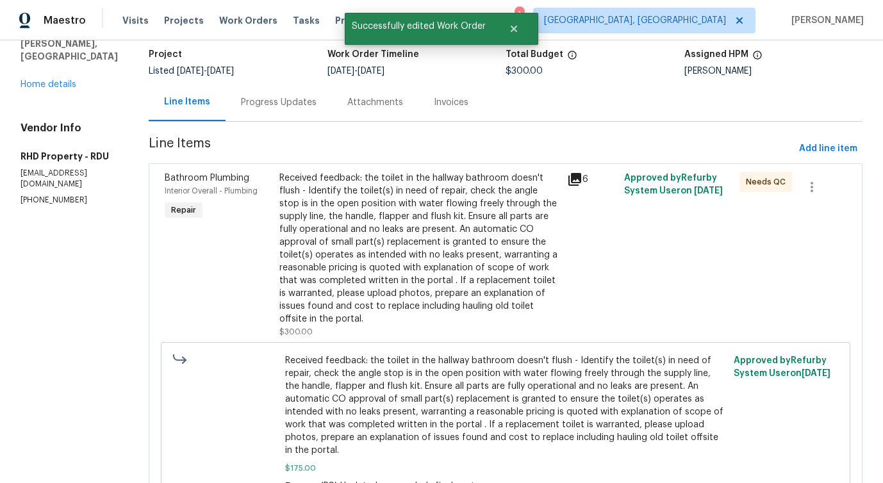
scroll to position [0, 0]
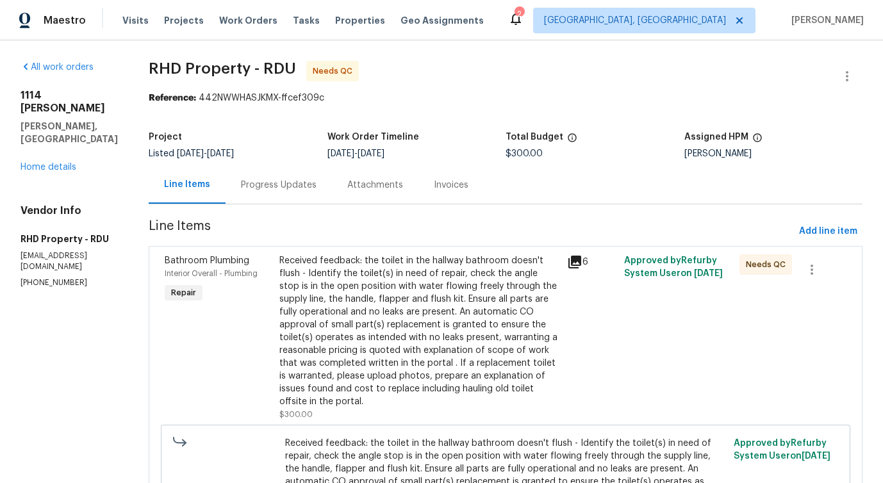
click at [348, 365] on div "Received feedback: the toilet in the hallway bathroom doesn't flush - Identify …" at bounding box center [418, 331] width 279 height 154
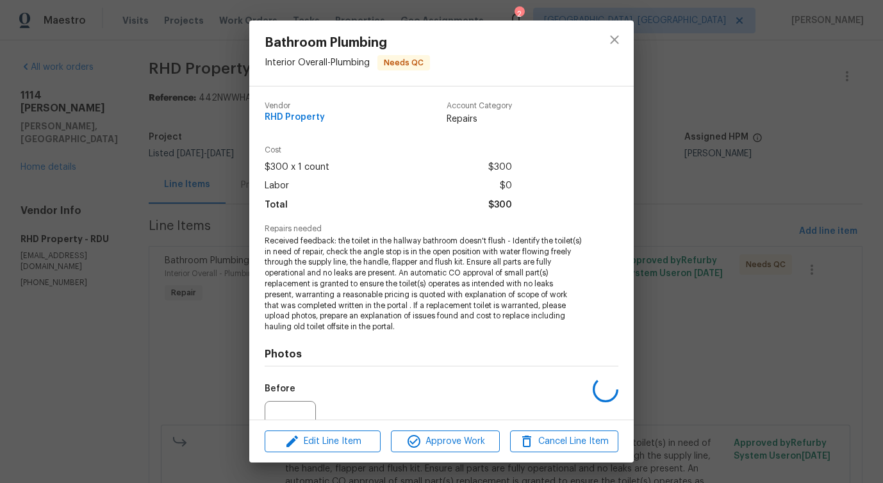
scroll to position [129, 0]
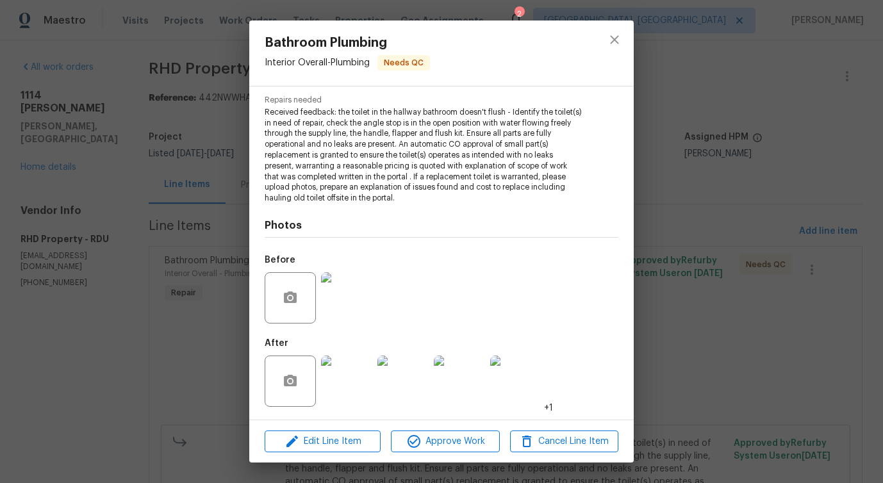
click at [600, 47] on div at bounding box center [614, 53] width 38 height 65
click at [611, 42] on icon "close" at bounding box center [614, 39] width 15 height 15
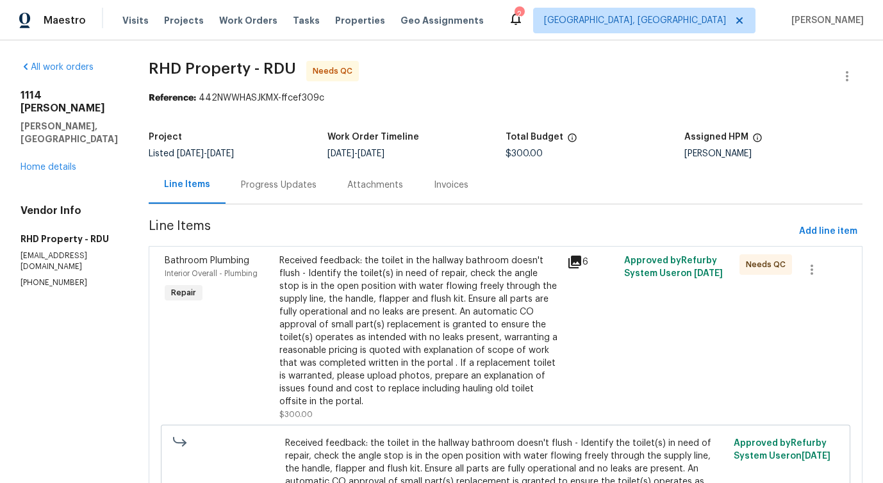
click at [286, 194] on div "Progress Updates" at bounding box center [279, 185] width 106 height 38
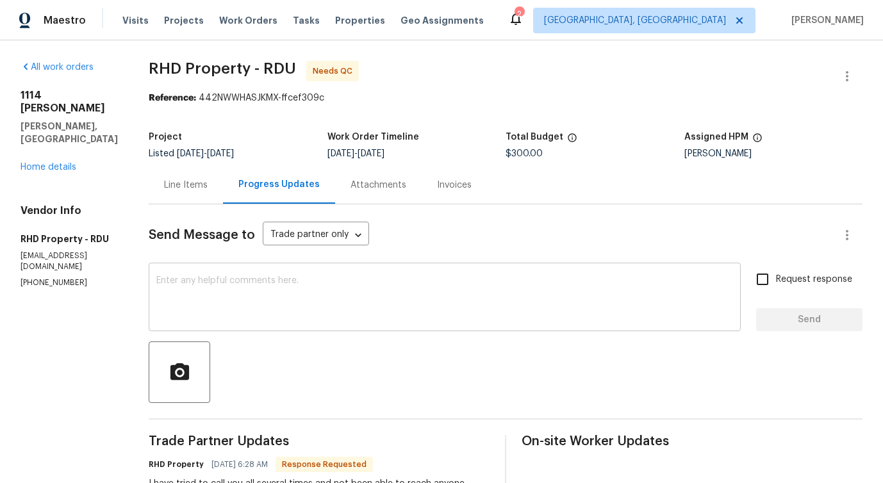
click at [335, 302] on textarea at bounding box center [444, 298] width 577 height 45
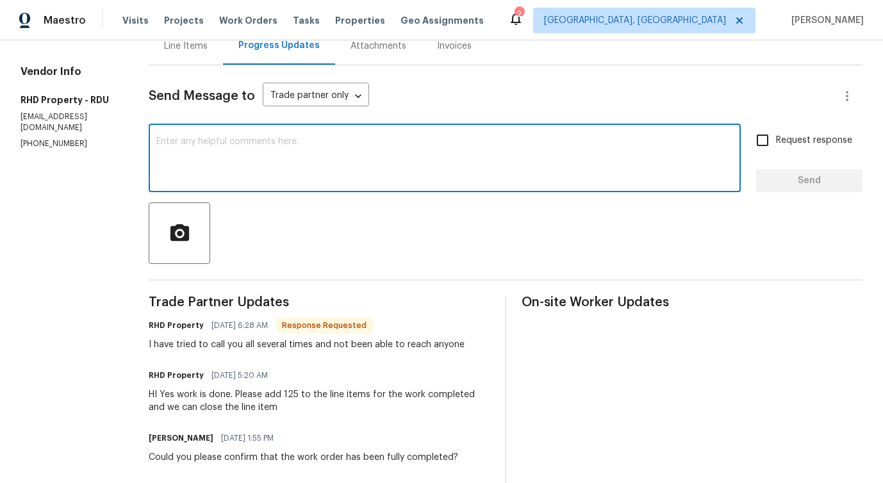
scroll to position [157, 0]
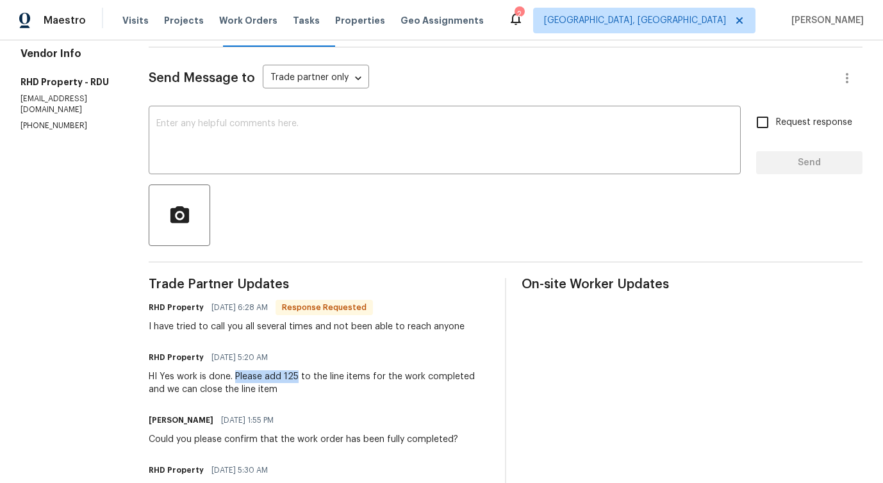
drag, startPoint x: 256, startPoint y: 376, endPoint x: 316, endPoint y: 377, distance: 59.6
click at [317, 377] on div "HI Yes work is done. Please add 125 to the line items for the work completed an…" at bounding box center [319, 383] width 341 height 26
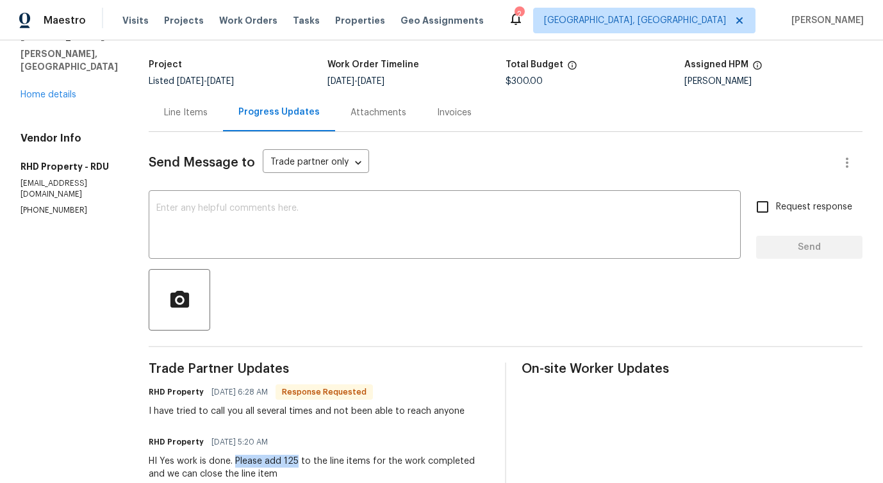
scroll to position [0, 0]
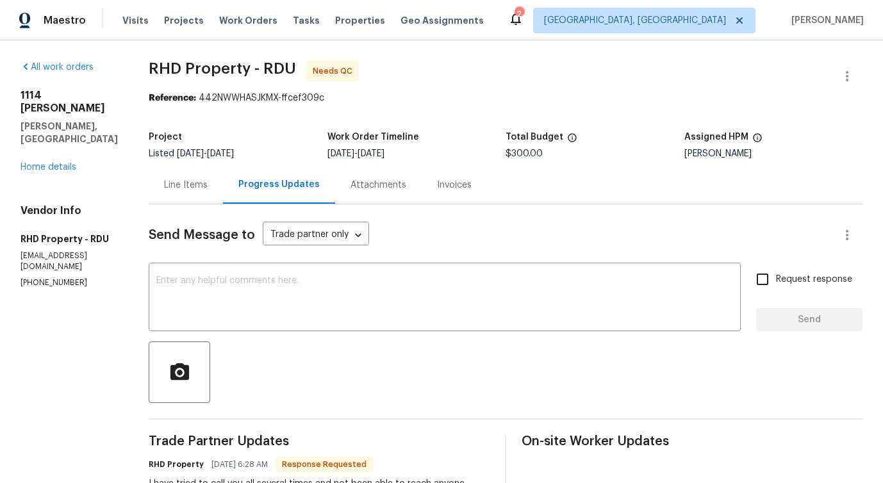
click at [204, 188] on div "Line Items" at bounding box center [186, 185] width 44 height 13
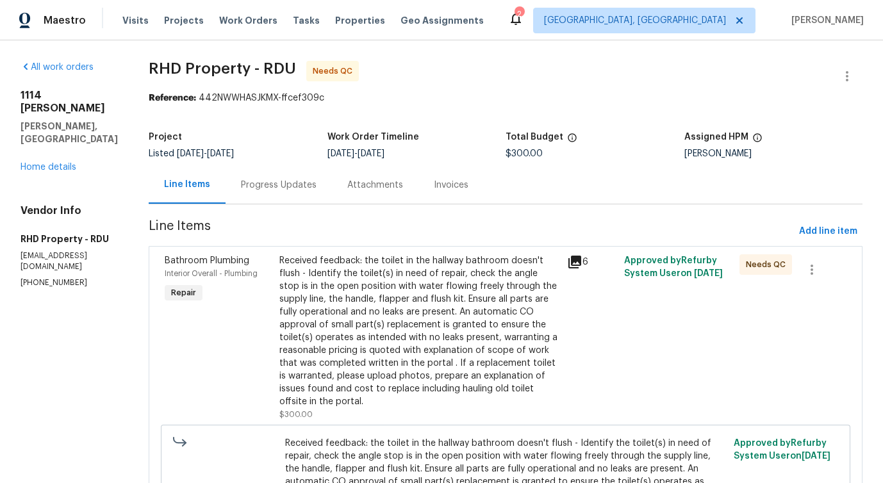
click at [371, 317] on div "Received feedback: the toilet in the hallway bathroom doesn't flush - Identify …" at bounding box center [418, 331] width 279 height 154
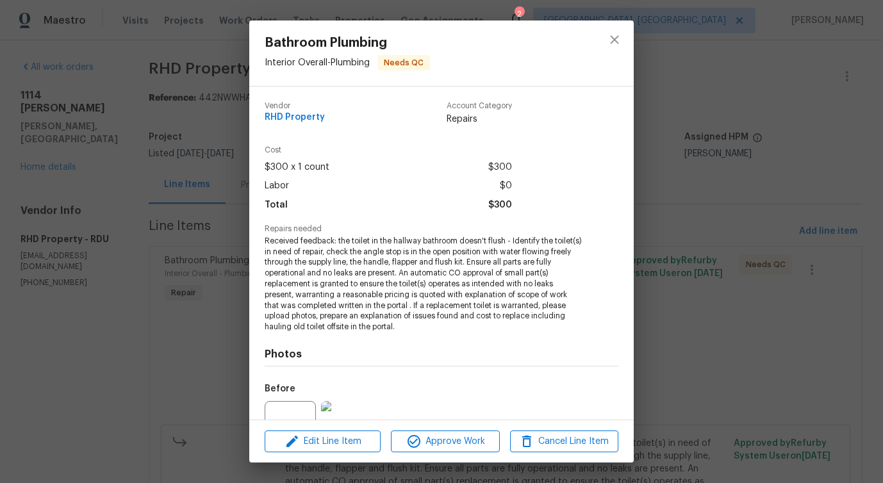
scroll to position [129, 0]
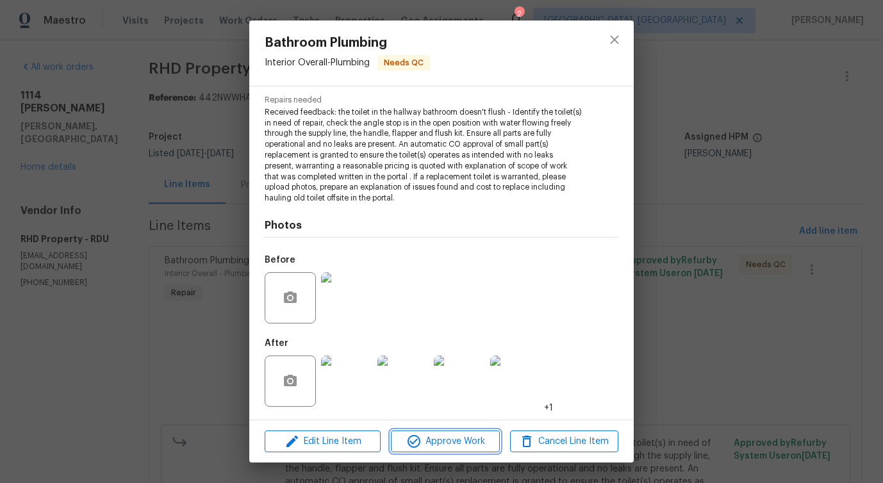
click at [436, 440] on span "Approve Work" at bounding box center [445, 442] width 101 height 16
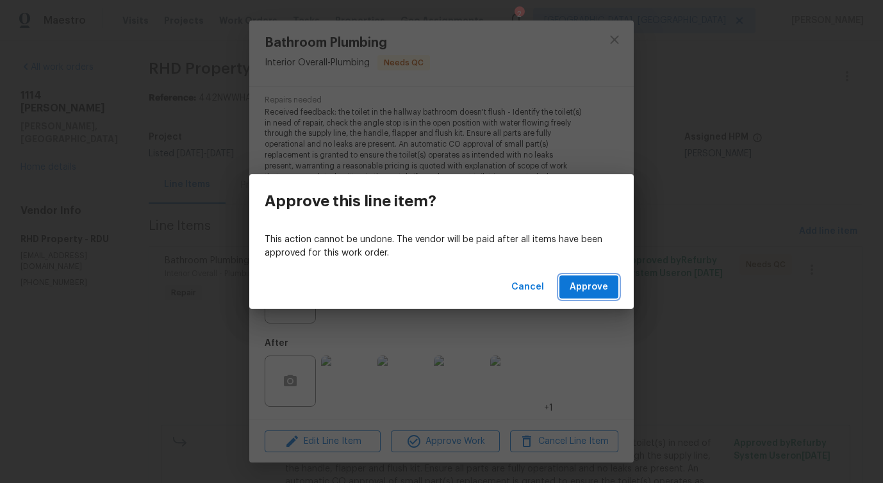
click at [584, 282] on span "Approve" at bounding box center [589, 287] width 38 height 16
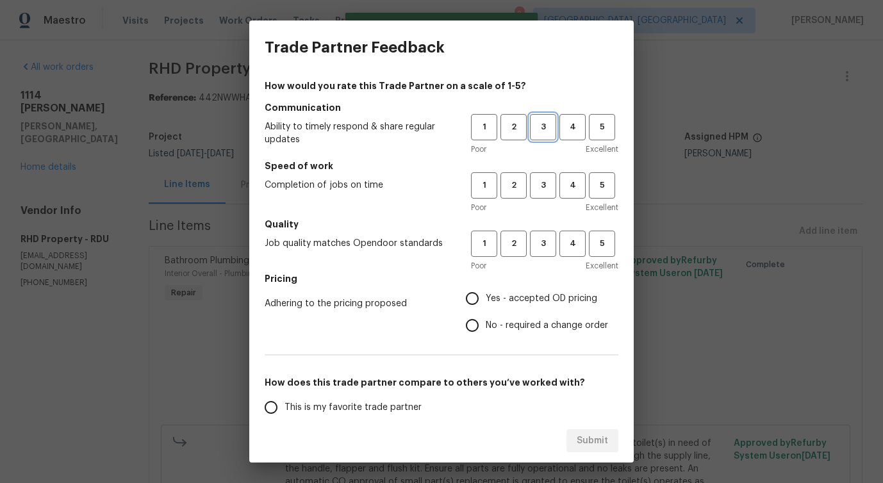
click at [540, 128] on span "3" at bounding box center [543, 127] width 24 height 15
click at [541, 186] on span "3" at bounding box center [543, 185] width 24 height 15
click at [544, 226] on h5 "Quality" at bounding box center [442, 224] width 354 height 13
click at [544, 234] on button "3" at bounding box center [543, 244] width 26 height 26
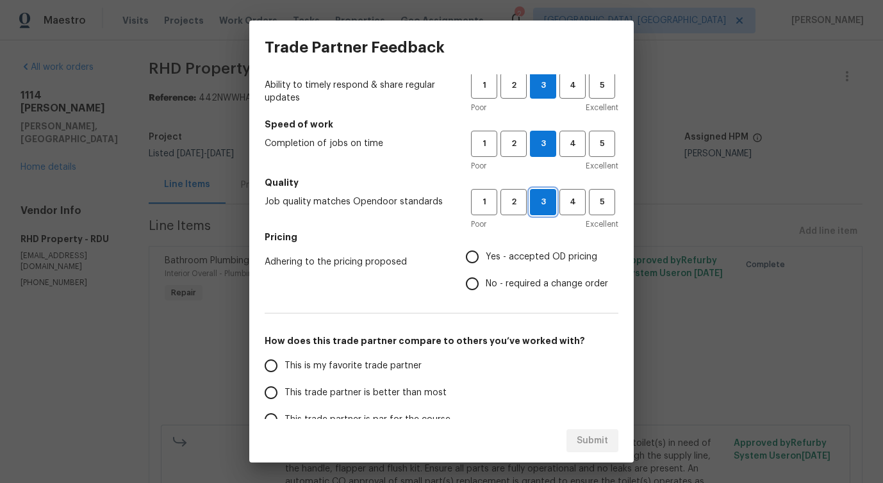
scroll to position [0, 0]
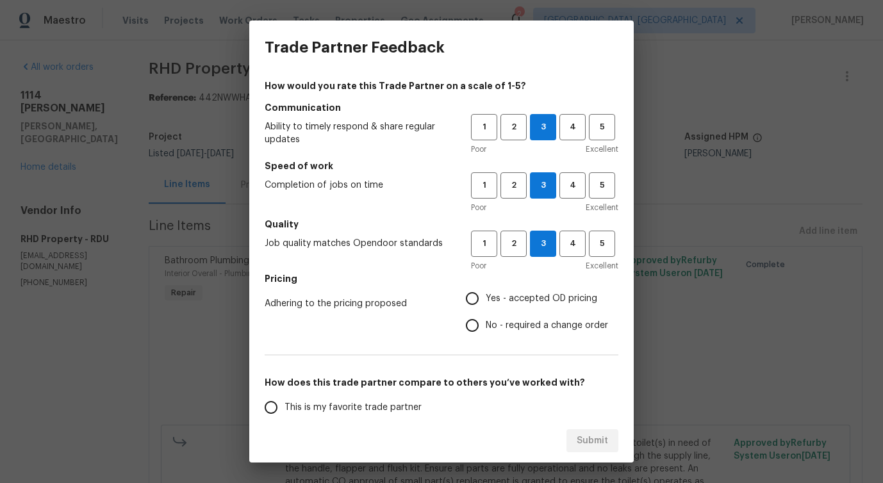
click at [486, 336] on input "No - required a change order" at bounding box center [472, 325] width 27 height 27
radio input "true"
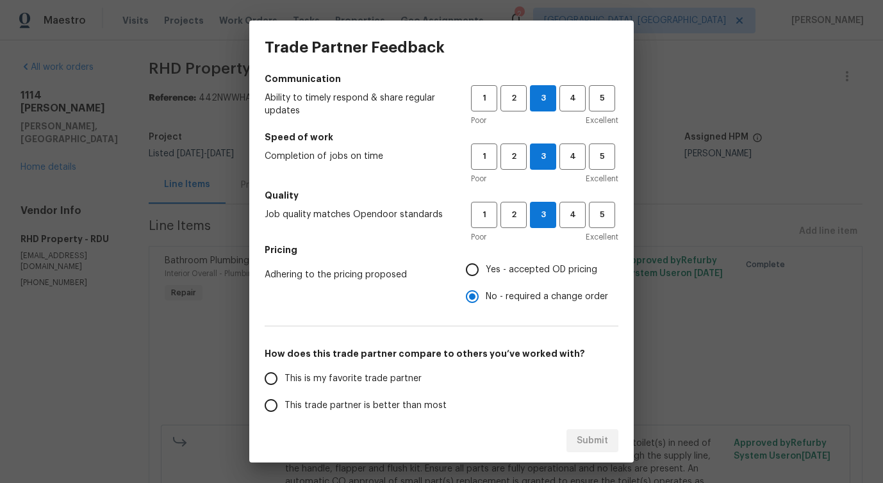
scroll to position [31, 0]
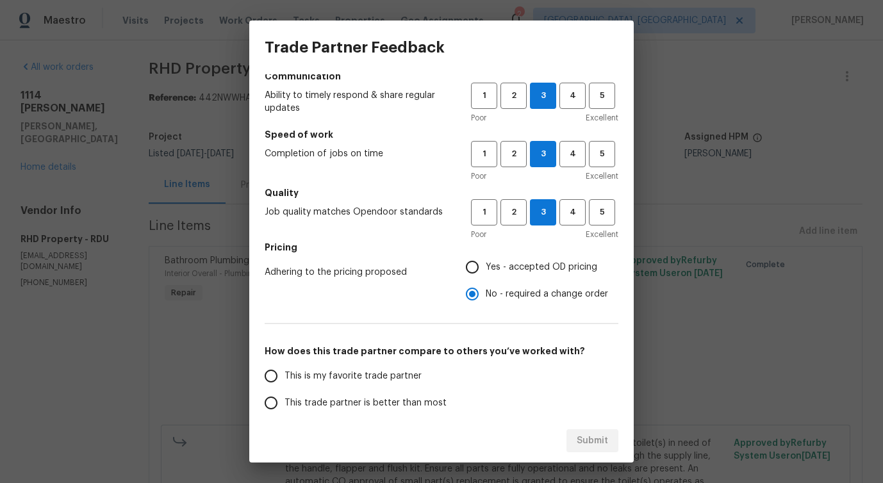
click at [407, 393] on label "This trade partner is better than most" at bounding box center [359, 403] width 203 height 27
click at [285, 393] on input "This trade partner is better than most" at bounding box center [271, 403] width 27 height 27
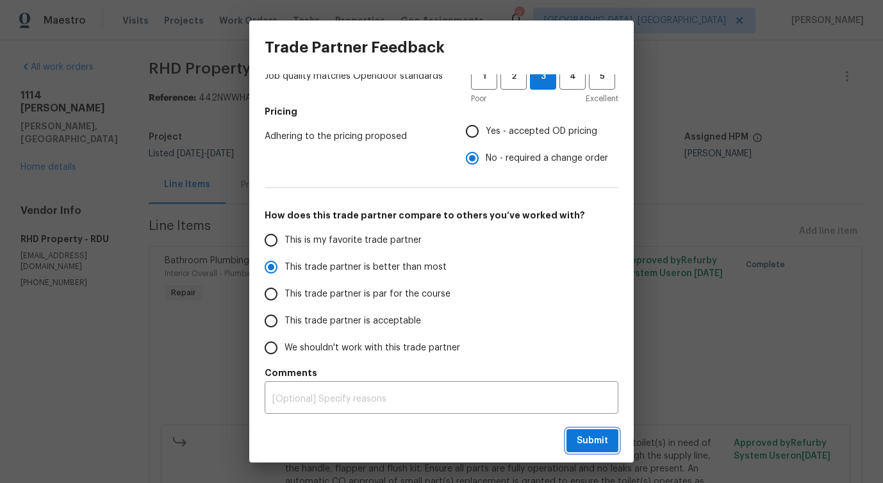
click at [592, 449] on button "Submit" at bounding box center [593, 441] width 52 height 24
radio input "true"
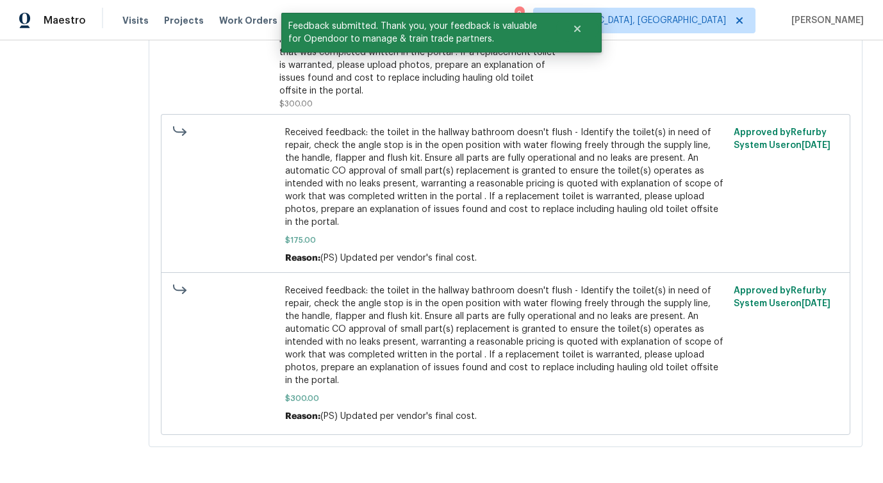
scroll to position [0, 0]
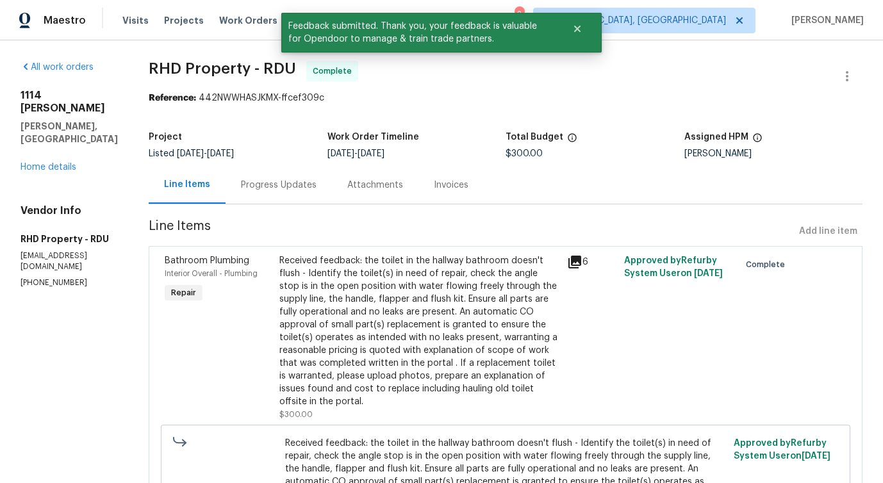
click at [295, 194] on div "Progress Updates" at bounding box center [279, 185] width 106 height 38
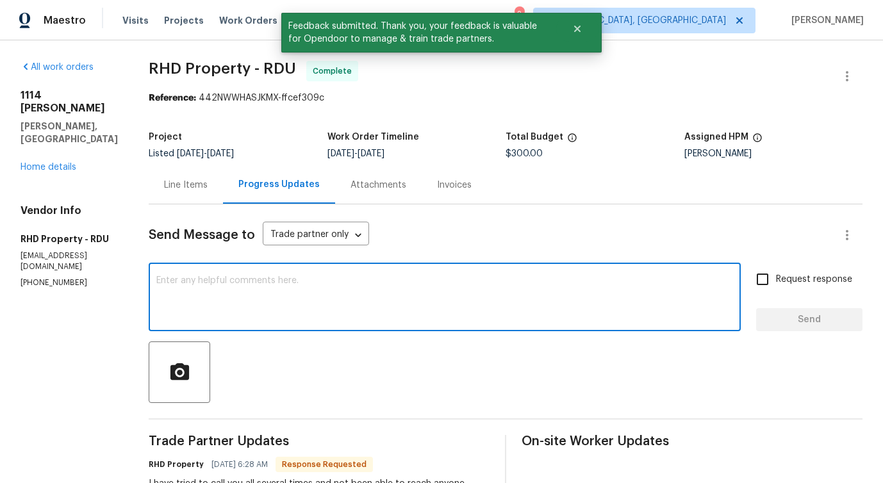
click at [317, 314] on textarea at bounding box center [444, 298] width 577 height 45
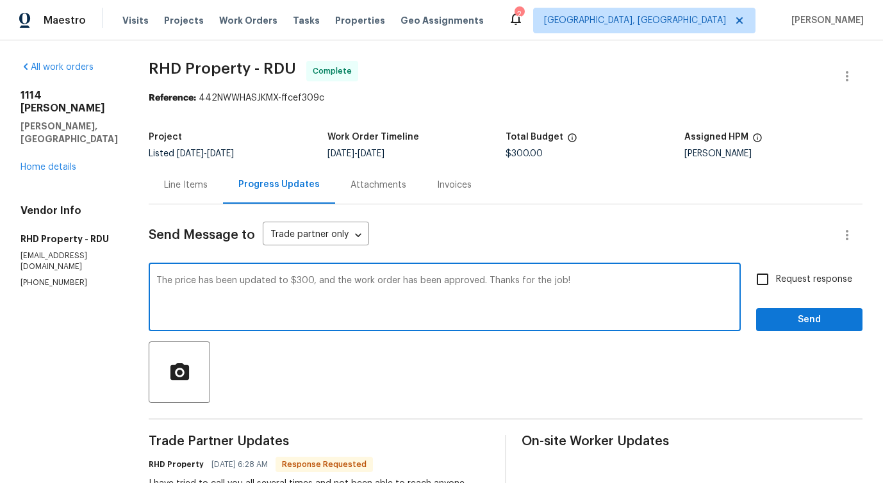
drag, startPoint x: 178, startPoint y: 285, endPoint x: 320, endPoint y: 285, distance: 142.9
click at [320, 285] on textarea "The price has been updated to $300, and the work order has been approved. Thank…" at bounding box center [444, 298] width 577 height 45
click at [397, 306] on textarea "The price has been updated to $300, and the work order has been approved. Thank…" at bounding box center [444, 298] width 577 height 45
drag, startPoint x: 270, startPoint y: 283, endPoint x: 337, endPoint y: 281, distance: 66.7
click at [337, 281] on textarea "The price has been updated to $300, and the work order has been approved. Thank…" at bounding box center [444, 298] width 577 height 45
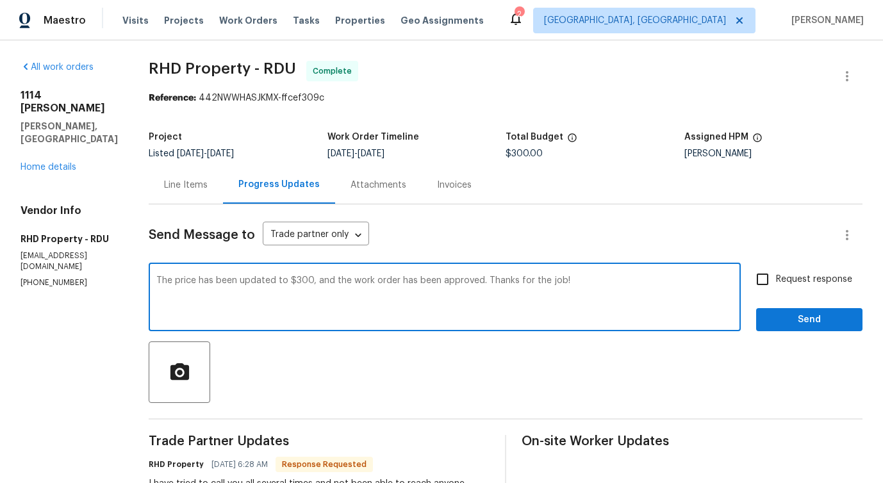
click at [371, 302] on textarea "The price has been updated to $300, and the work order has been approved. Thank…" at bounding box center [444, 298] width 577 height 45
type textarea "The price has been updated to $300, and the work order has been approved. Thank…"
click at [802, 326] on span "Send" at bounding box center [809, 320] width 86 height 16
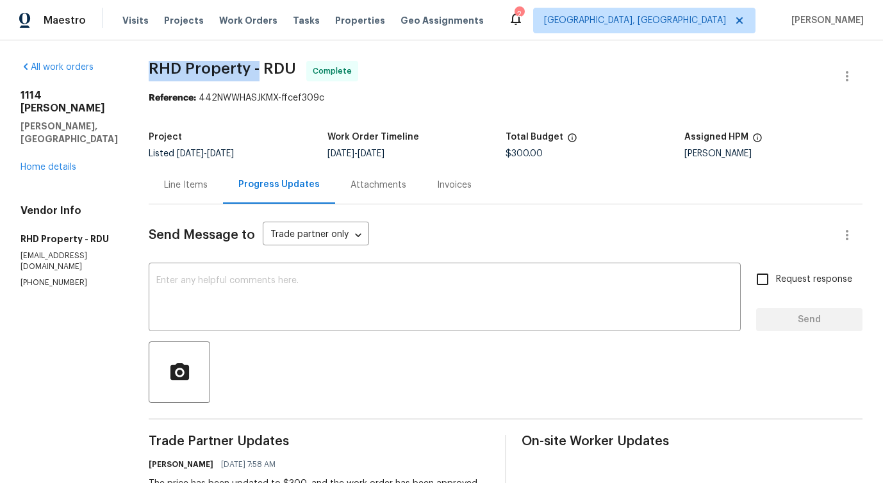
drag, startPoint x: 168, startPoint y: 70, endPoint x: 277, endPoint y: 70, distance: 108.9
copy span "RHD Property -"
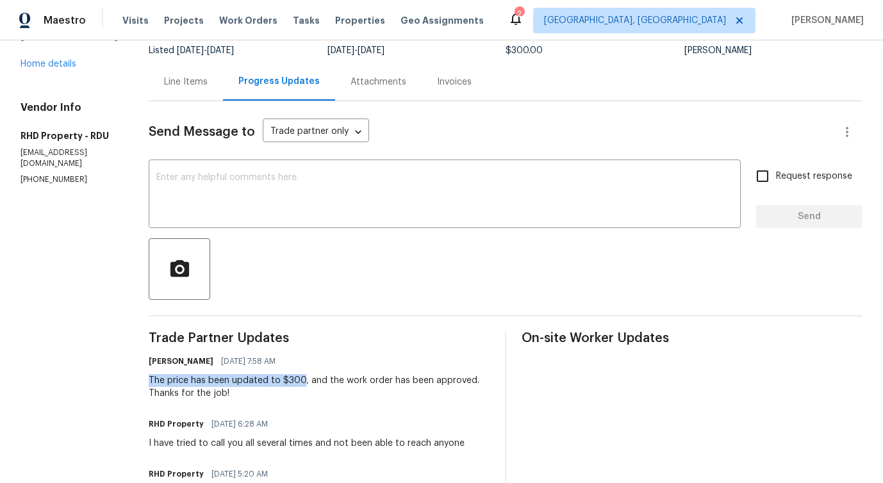
drag, startPoint x: 169, startPoint y: 381, endPoint x: 322, endPoint y: 382, distance: 153.2
click at [322, 382] on div "The price has been updated to $300, and the work order has been approved. Thank…" at bounding box center [319, 387] width 341 height 26
copy div "The price has been updated to $300"
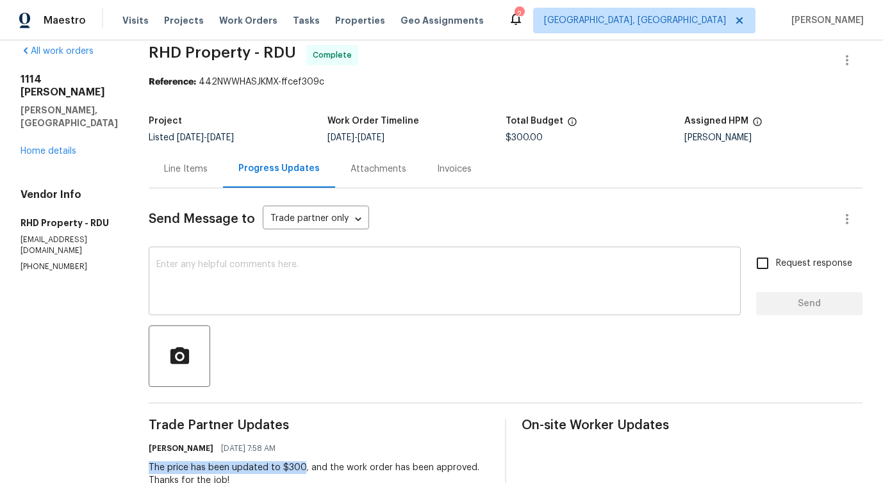
scroll to position [0, 0]
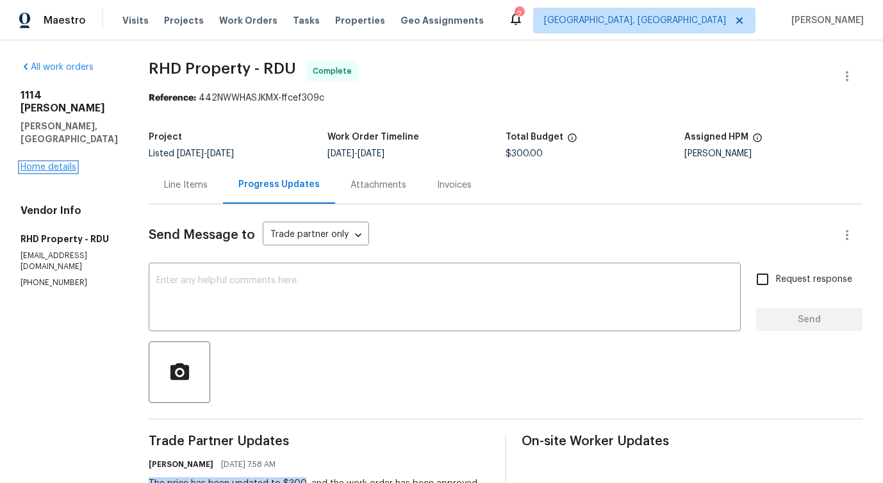
click at [65, 163] on link "Home details" at bounding box center [49, 167] width 56 height 9
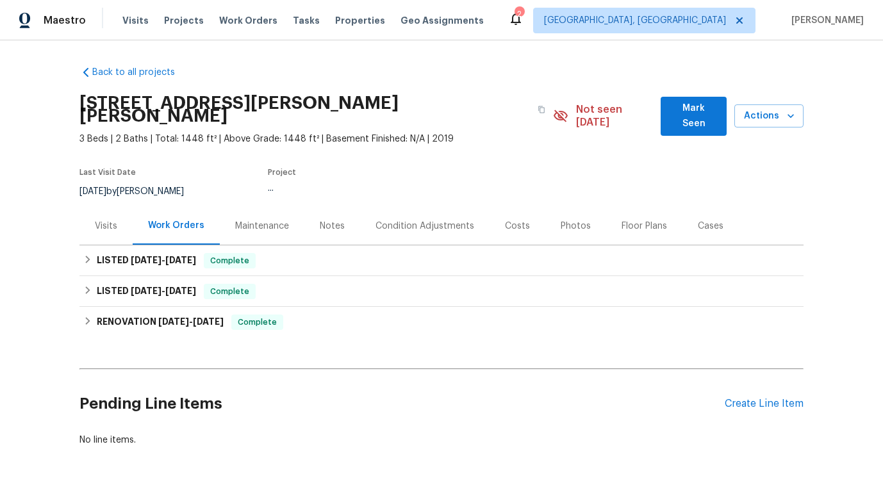
scroll to position [38, 0]
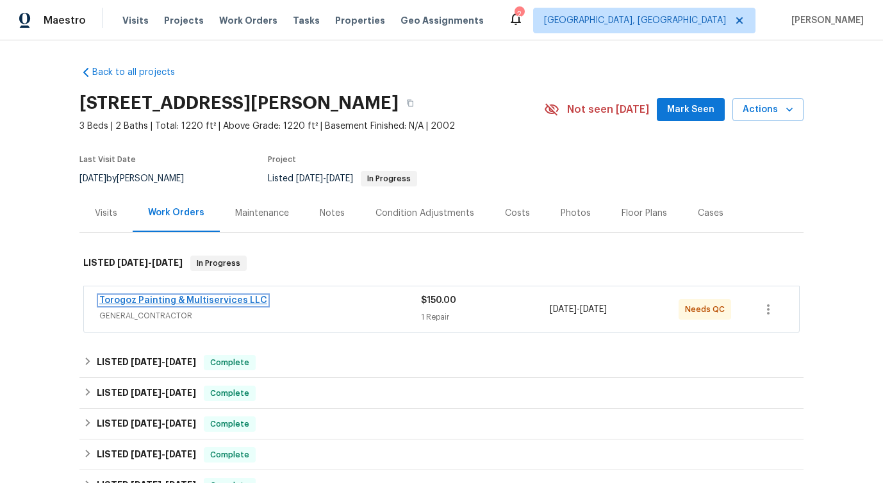
click at [195, 297] on link "Torogoz Painting & Multiservices LLC" at bounding box center [183, 300] width 168 height 9
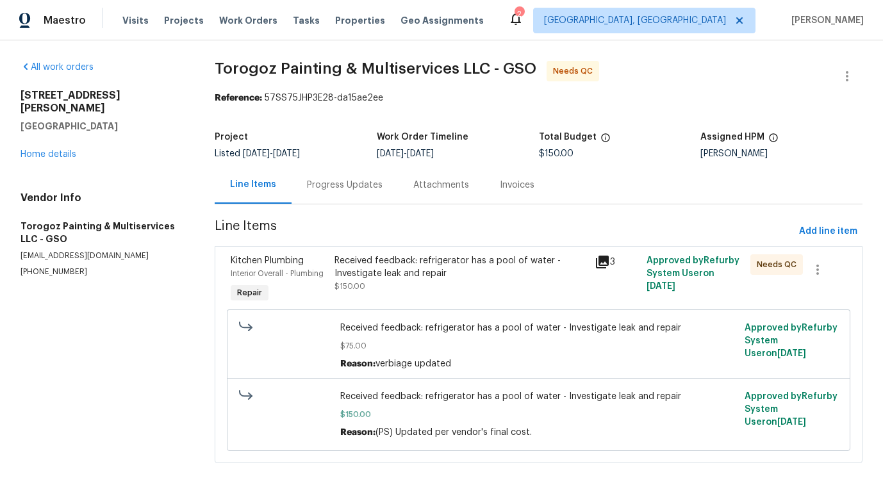
click at [336, 186] on div "Progress Updates" at bounding box center [345, 185] width 76 height 13
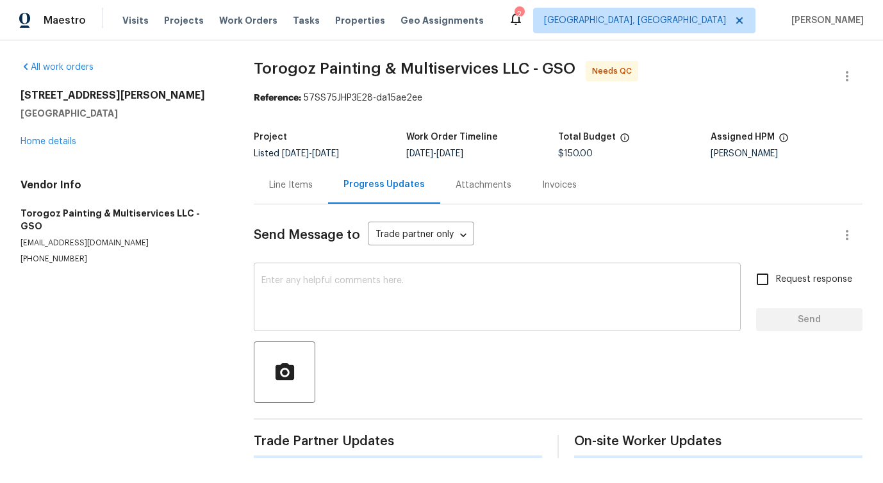
click at [344, 302] on textarea at bounding box center [497, 298] width 472 height 45
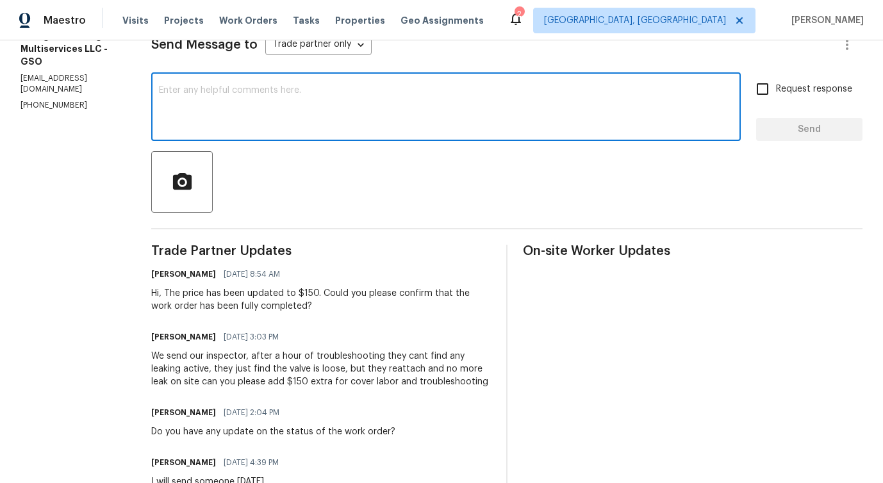
scroll to position [192, 0]
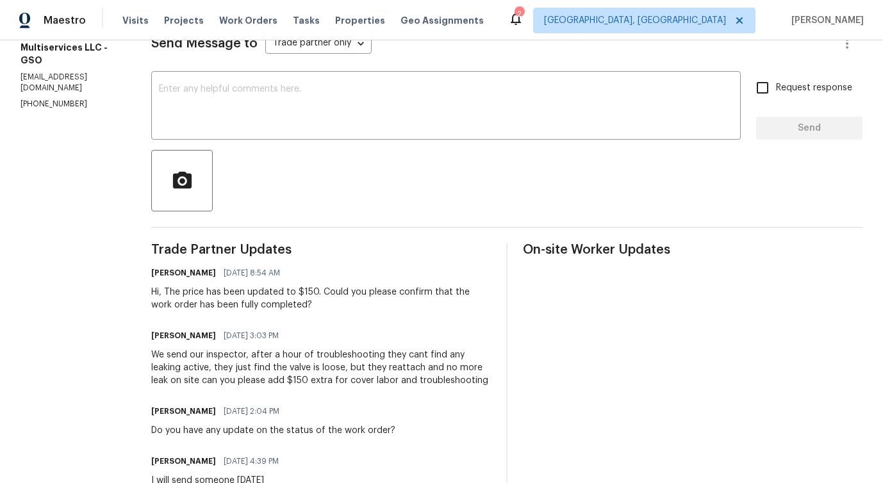
drag, startPoint x: 235, startPoint y: 293, endPoint x: 379, endPoint y: 308, distance: 145.7
click at [379, 308] on div "Hi, The price has been updated to $150. Could you please confirm that the work …" at bounding box center [321, 299] width 340 height 26
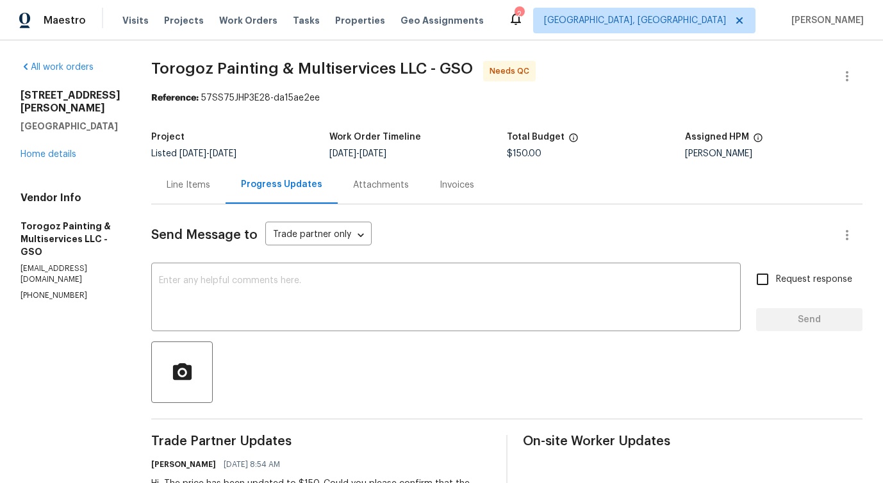
click at [42, 290] on p "(704) 218-9374" at bounding box center [71, 295] width 100 height 11
copy p "(704) 218-9374"
click at [57, 253] on div "Vendor Info Torogoz Painting & Multiservices LLC - GSO management@torogozpainti…" at bounding box center [71, 247] width 100 height 110
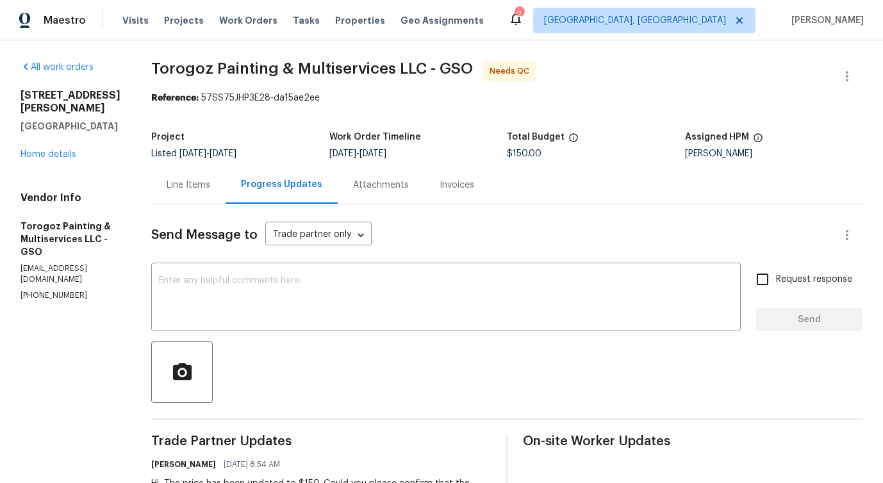
click at [57, 253] on div "Vendor Info Torogoz Painting & Multiservices LLC - GSO management@torogozpainti…" at bounding box center [71, 247] width 100 height 110
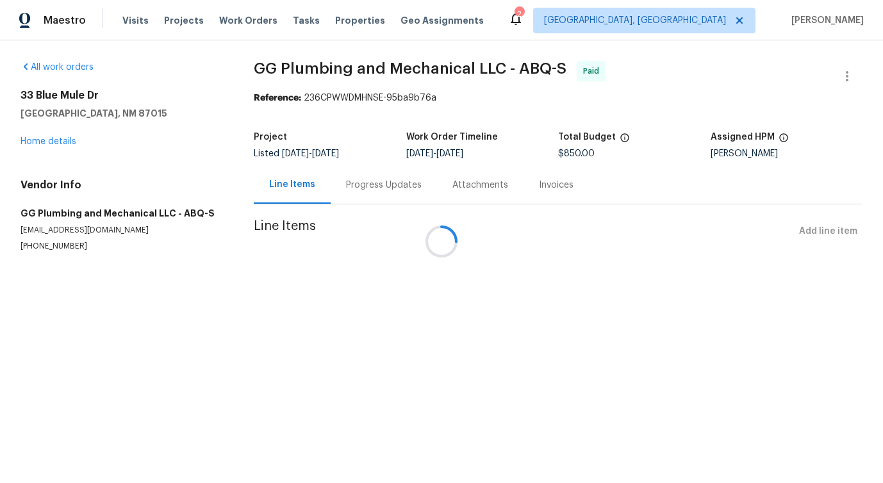
click at [46, 142] on div at bounding box center [441, 241] width 883 height 483
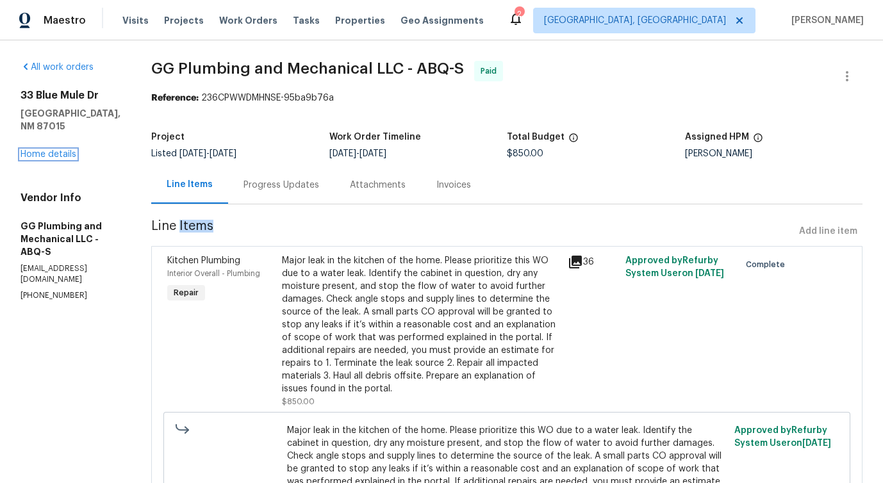
click at [46, 150] on link "Home details" at bounding box center [49, 154] width 56 height 9
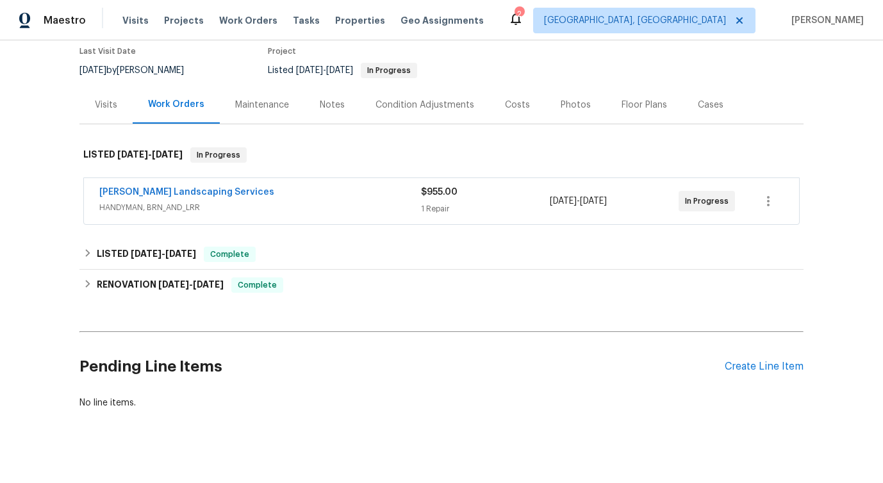
scroll to position [122, 0]
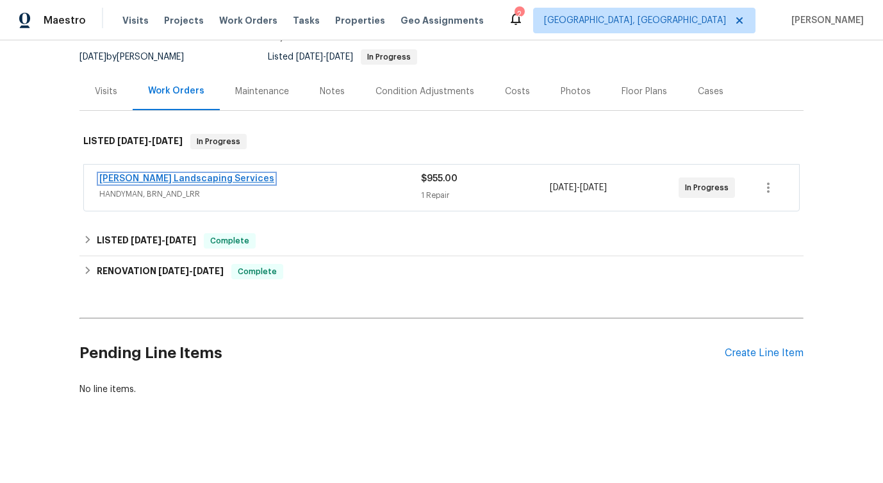
click at [204, 180] on link "Rodriguez Landscaping Services" at bounding box center [186, 178] width 175 height 9
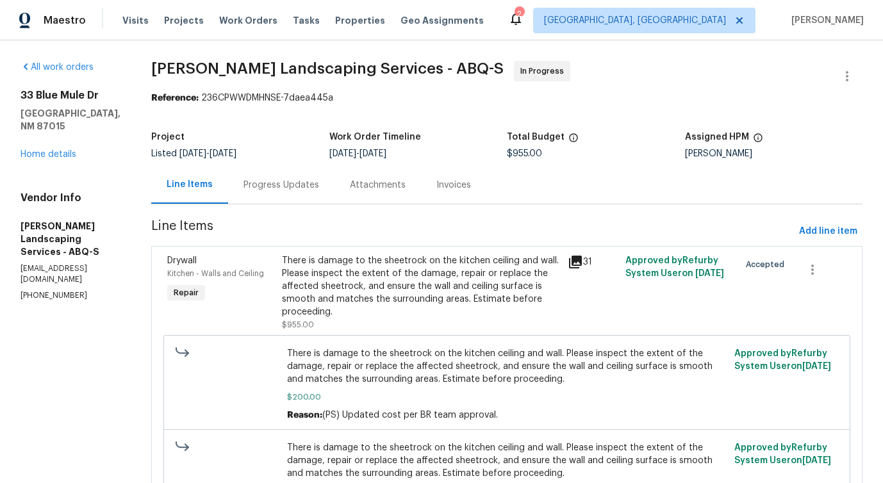
click at [326, 194] on div "Progress Updates" at bounding box center [281, 185] width 106 height 38
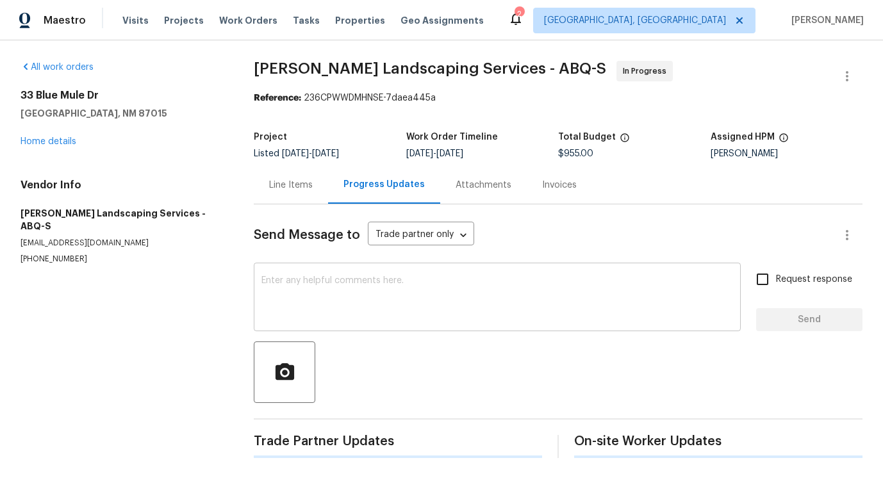
click at [333, 305] on textarea at bounding box center [497, 298] width 472 height 45
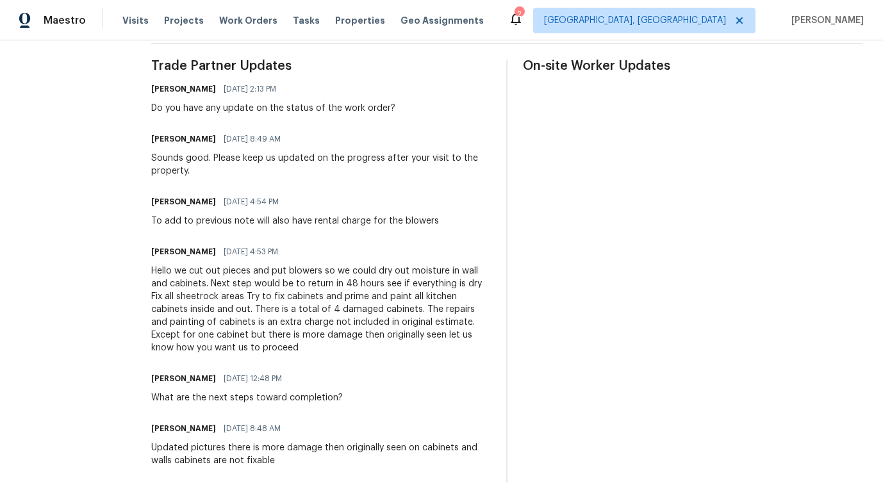
scroll to position [346, 0]
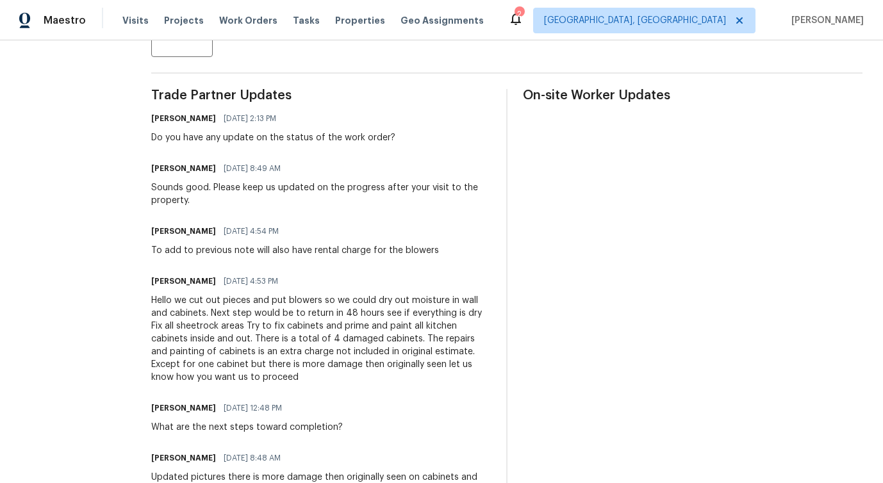
drag, startPoint x: 258, startPoint y: 252, endPoint x: 460, endPoint y: 275, distance: 203.8
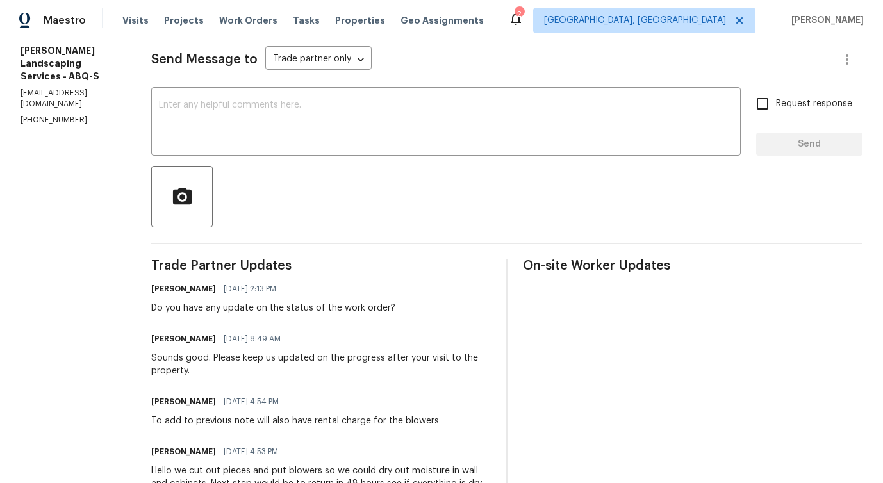
scroll to position [176, 0]
drag, startPoint x: 244, startPoint y: 365, endPoint x: 361, endPoint y: 381, distance: 118.4
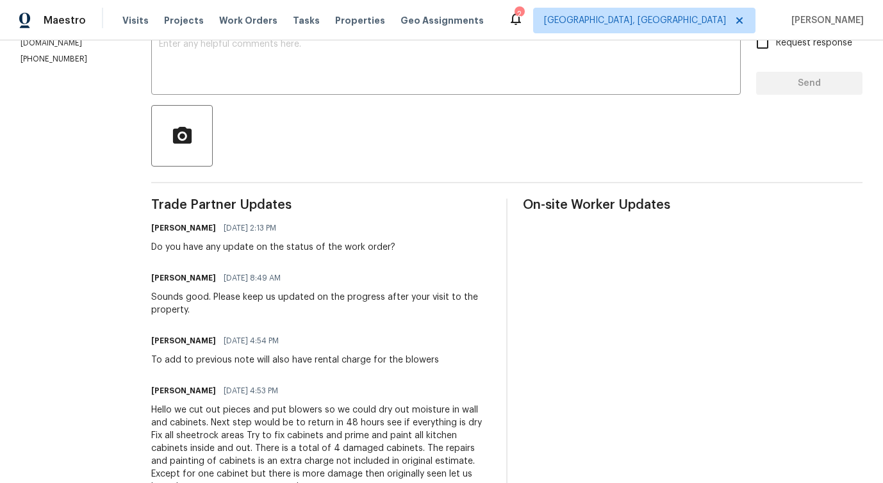
scroll to position [238, 0]
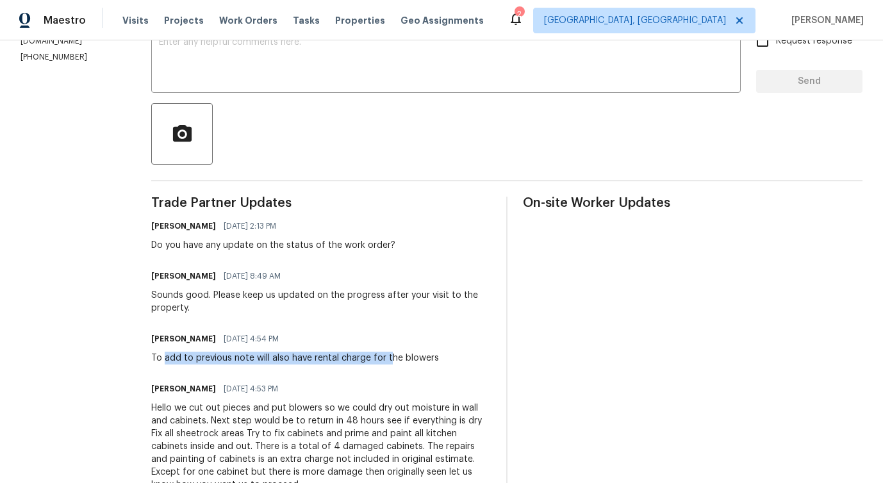
drag, startPoint x: 192, startPoint y: 358, endPoint x: 416, endPoint y: 360, distance: 223.7
click at [416, 360] on div "To add to previous note will also have rental charge for the blowers" at bounding box center [295, 358] width 288 height 13
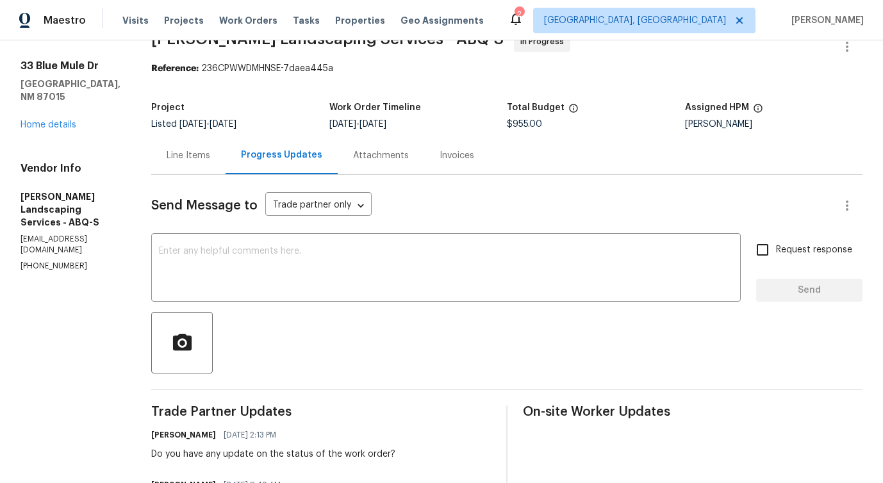
scroll to position [0, 0]
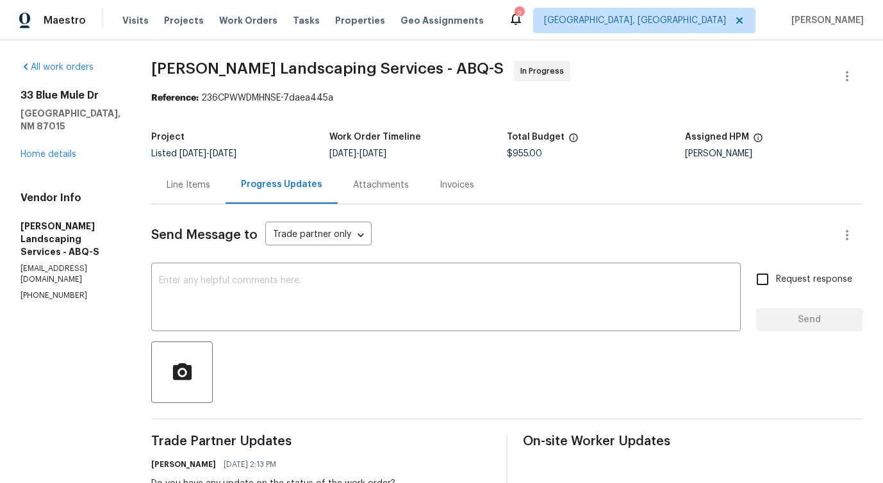
click at [60, 290] on p "(505) 980-9691" at bounding box center [71, 295] width 100 height 11
copy p "(505) 980-9691"
click at [413, 310] on textarea at bounding box center [446, 298] width 574 height 45
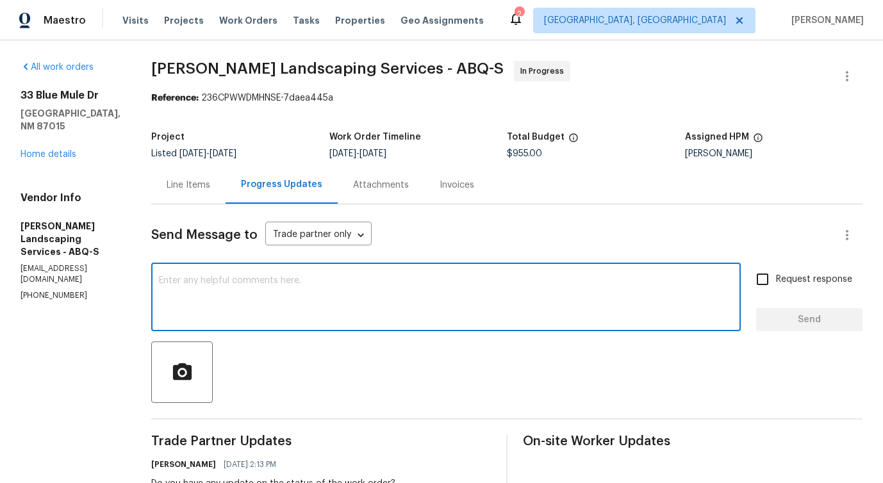
click at [331, 324] on div "x ​" at bounding box center [446, 298] width 590 height 65
paste textarea "Although we were unable to reach you when we tried calling this number (404) 21…"
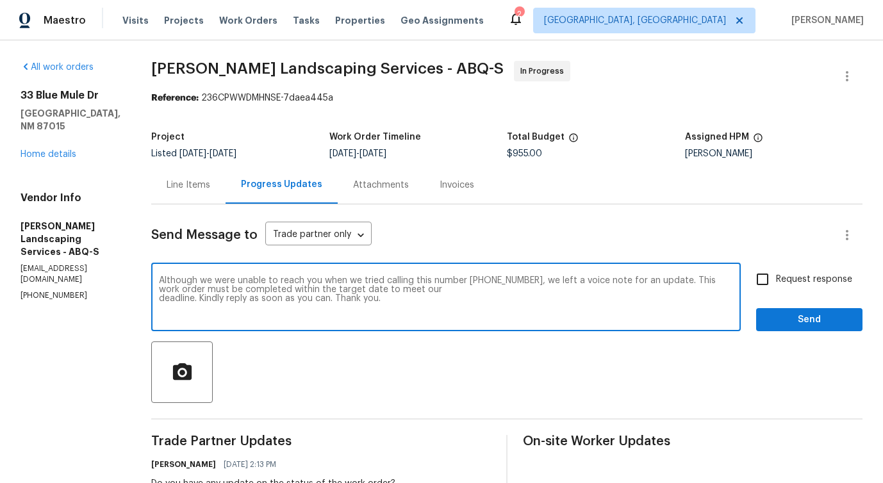
click at [46, 290] on p "(505) 980-9691" at bounding box center [71, 295] width 100 height 11
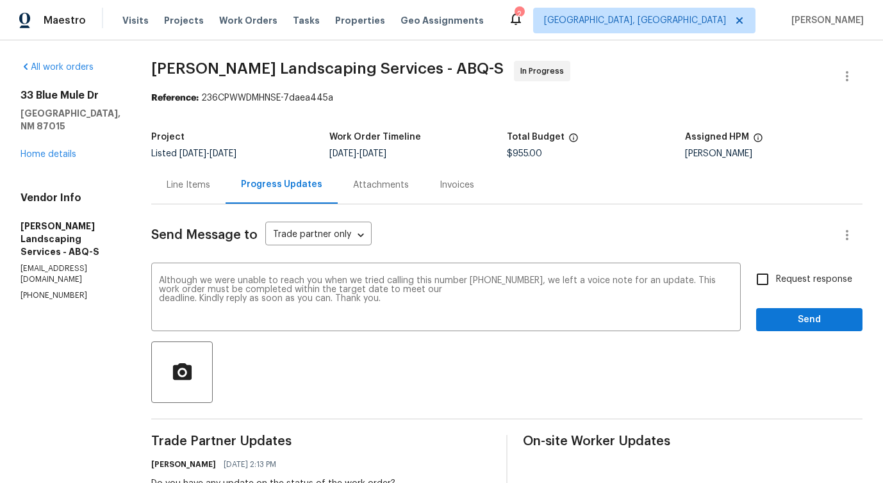
click at [46, 290] on p "(505) 980-9691" at bounding box center [71, 295] width 100 height 11
copy p "(505) 980-9691"
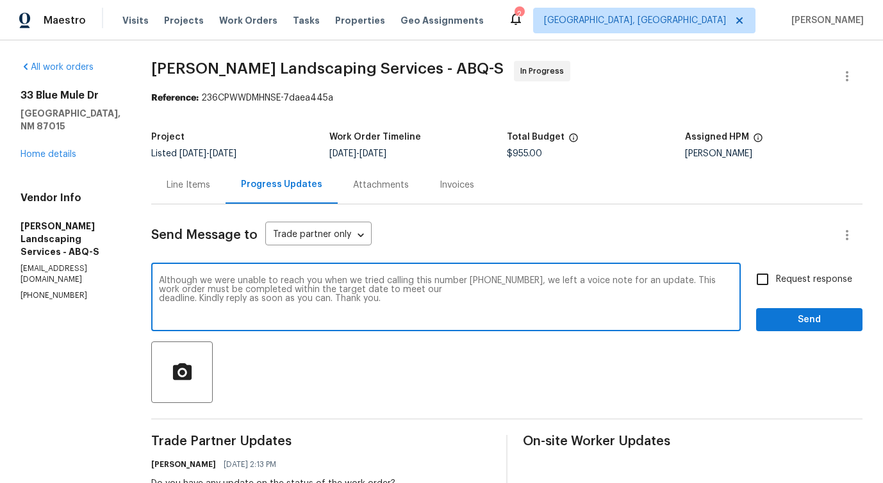
drag, startPoint x: 499, startPoint y: 279, endPoint x: 559, endPoint y: 283, distance: 61.0
click at [559, 283] on textarea "Although we were unable to reach you when we tried calling this number (404) 21…" at bounding box center [446, 298] width 574 height 45
paste textarea "(505) 980-9691"
type textarea "Although we were unable to reach you when we tried calling this number (505) 98…"
click at [777, 282] on span "Request response" at bounding box center [814, 279] width 76 height 13
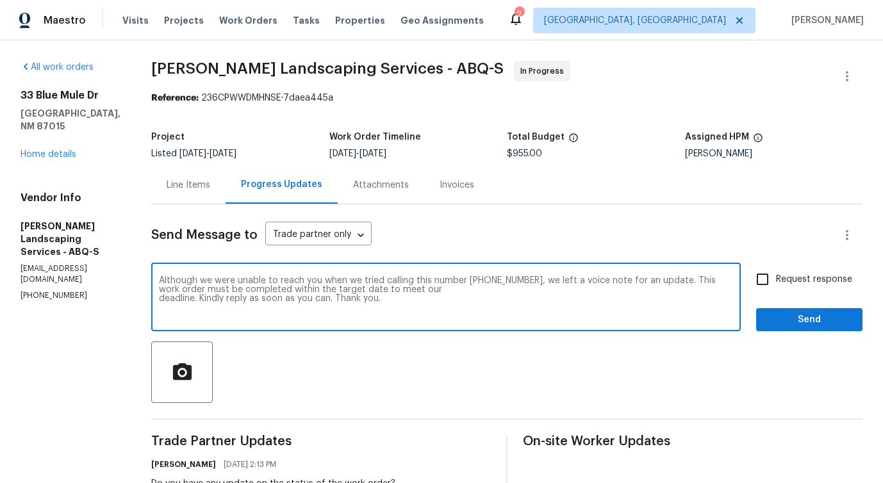
click at [776, 282] on input "Request response" at bounding box center [762, 279] width 27 height 27
checkbox input "true"
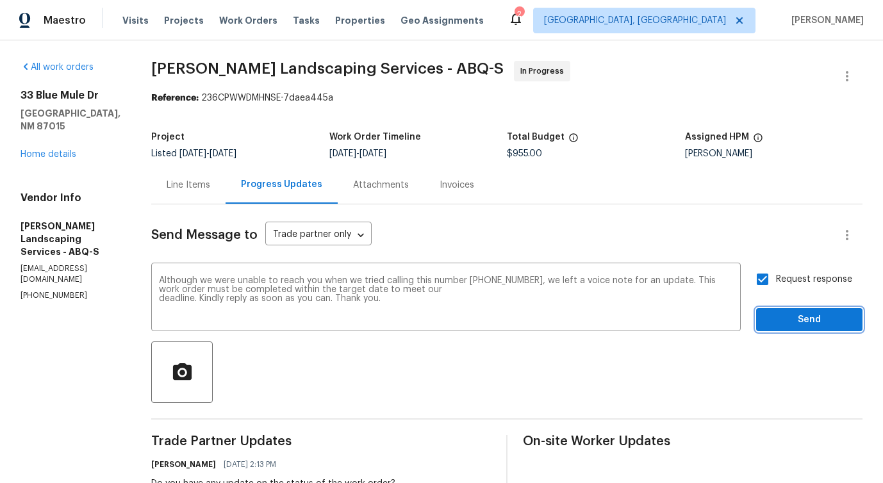
click at [784, 328] on button "Send" at bounding box center [809, 320] width 106 height 24
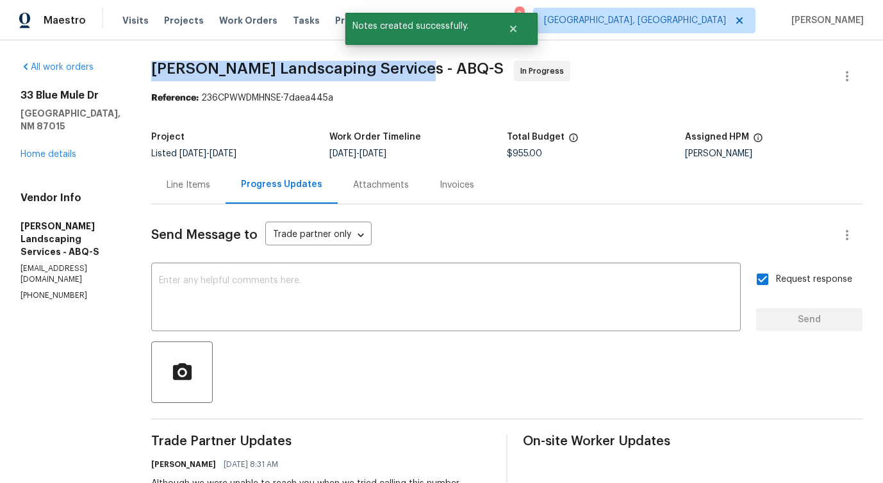
drag, startPoint x: 173, startPoint y: 67, endPoint x: 431, endPoint y: 70, distance: 258.3
copy span "Rodriguez Landscaping Services -"
